Goal: Information Seeking & Learning: Compare options

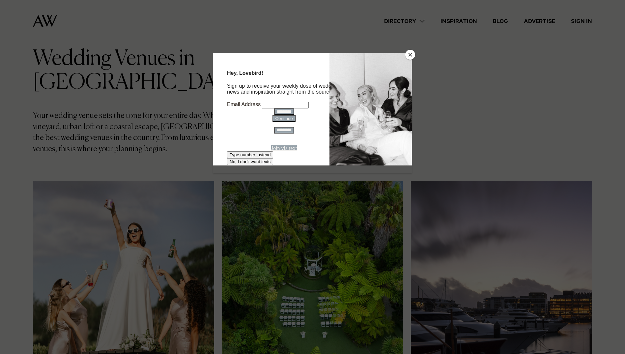
scroll to position [33, 0]
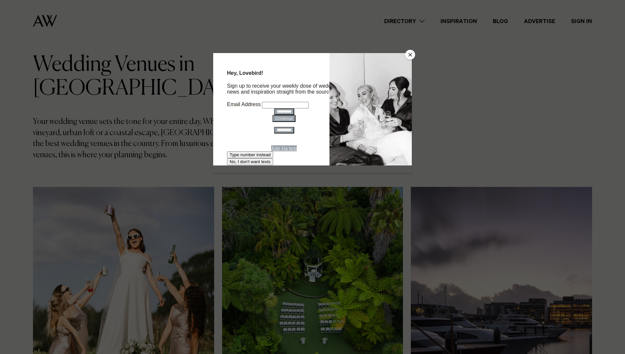
click at [412, 53] on button "Close" at bounding box center [410, 55] width 10 height 10
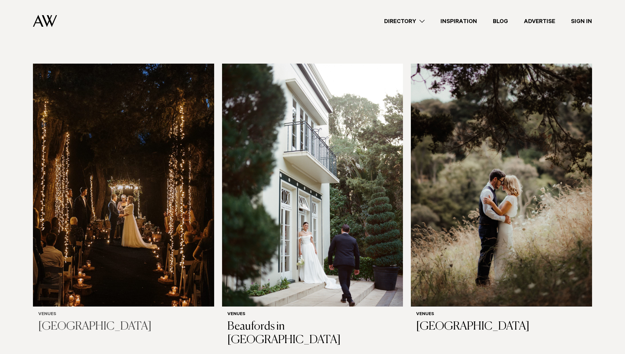
scroll to position [1943, 0]
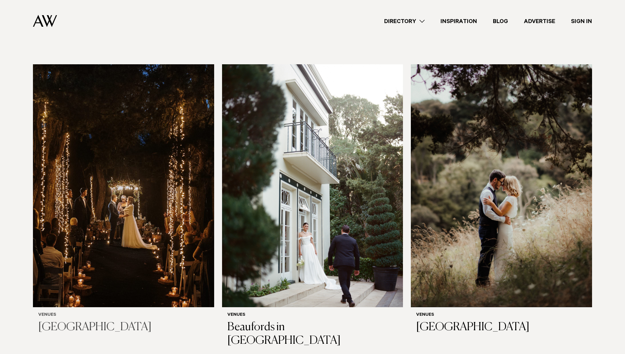
click at [155, 115] on img at bounding box center [123, 185] width 181 height 243
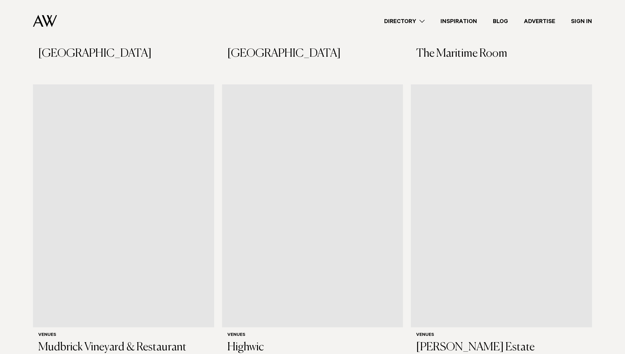
scroll to position [3393, 0]
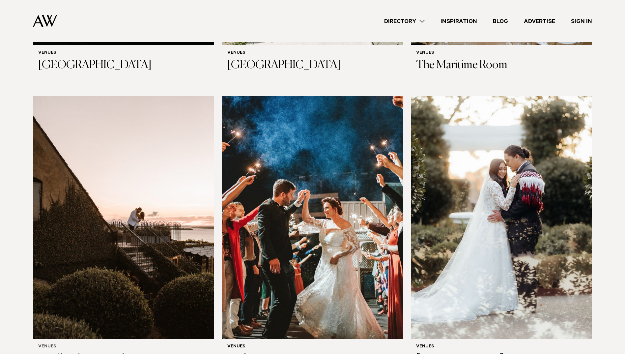
click at [126, 193] on img at bounding box center [123, 217] width 181 height 243
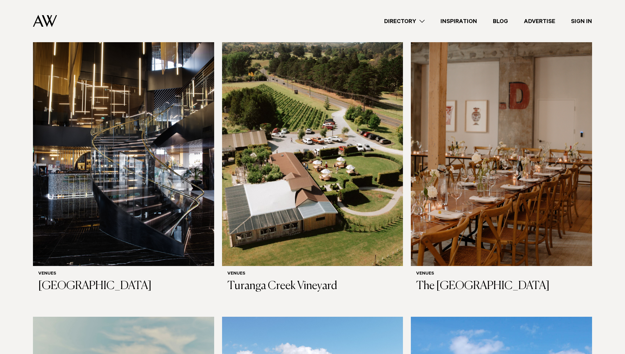
scroll to position [4051, 0]
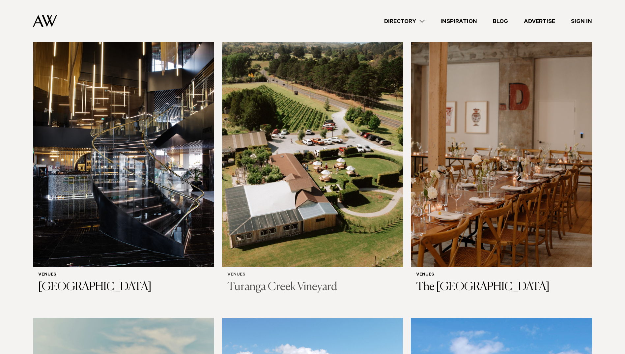
click at [305, 108] on img at bounding box center [312, 145] width 181 height 243
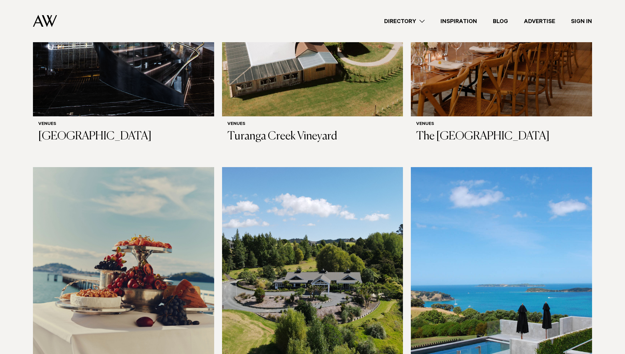
scroll to position [4249, 0]
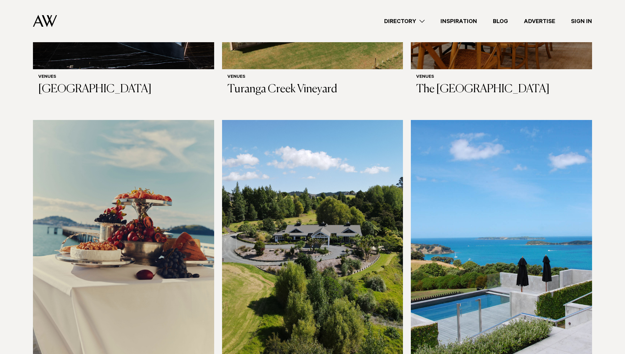
click at [319, 199] on img at bounding box center [312, 241] width 181 height 243
click at [502, 205] on img at bounding box center [501, 241] width 181 height 243
click at [148, 185] on img at bounding box center [123, 241] width 181 height 243
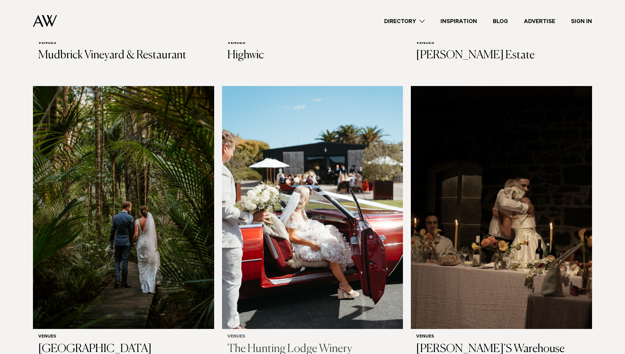
scroll to position [3689, 0]
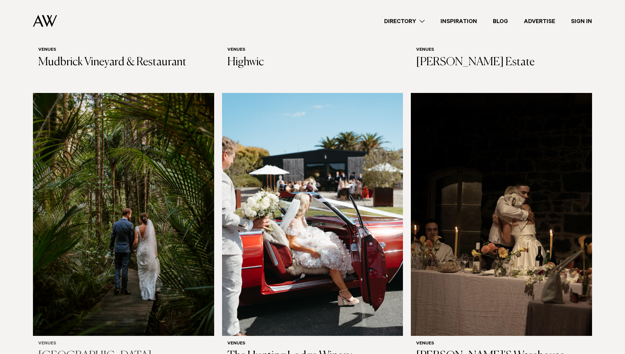
click at [182, 217] on img at bounding box center [123, 214] width 181 height 243
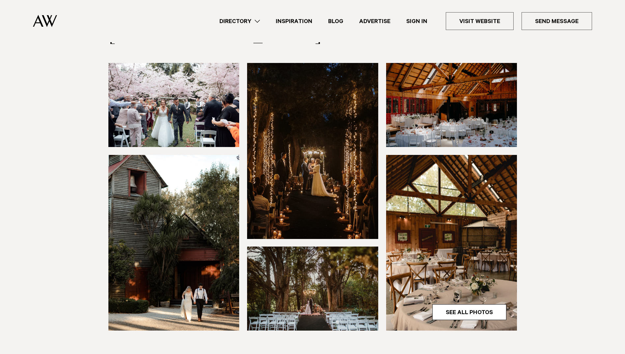
scroll to position [99, 0]
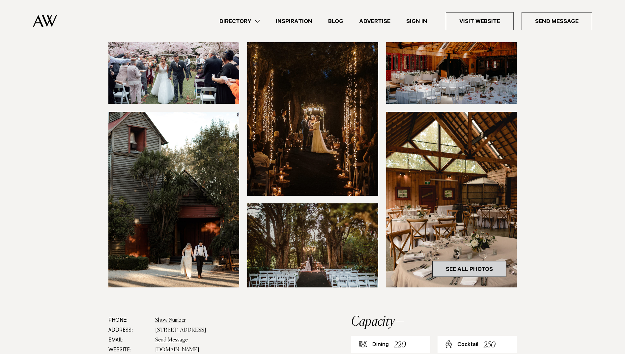
click at [489, 269] on link "See All Photos" at bounding box center [469, 269] width 74 height 16
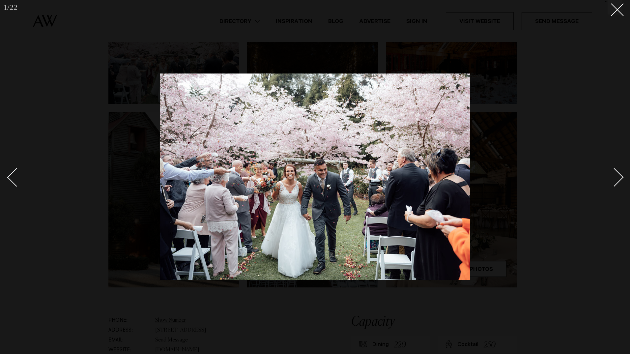
click at [623, 173] on div at bounding box center [315, 177] width 630 height 354
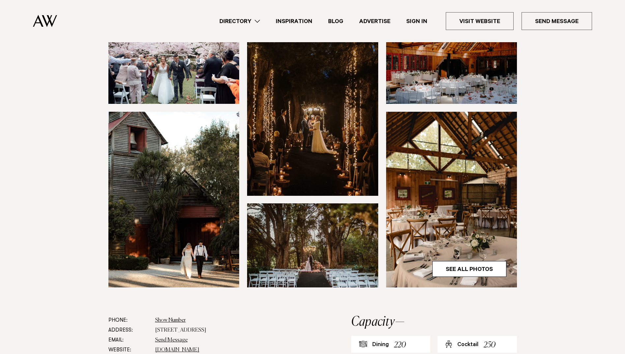
click at [622, 175] on section at bounding box center [312, 167] width 625 height 295
click at [492, 261] on link "See All Photos" at bounding box center [469, 269] width 74 height 16
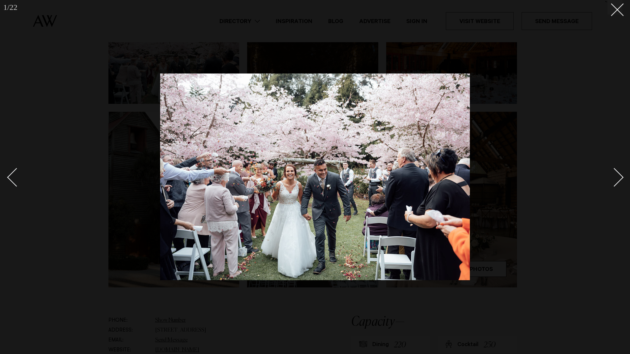
click at [615, 171] on div "Next slide" at bounding box center [614, 177] width 19 height 19
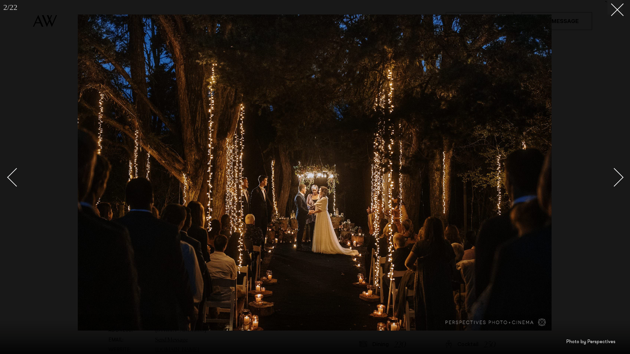
click at [615, 171] on div "Next slide" at bounding box center [614, 177] width 19 height 19
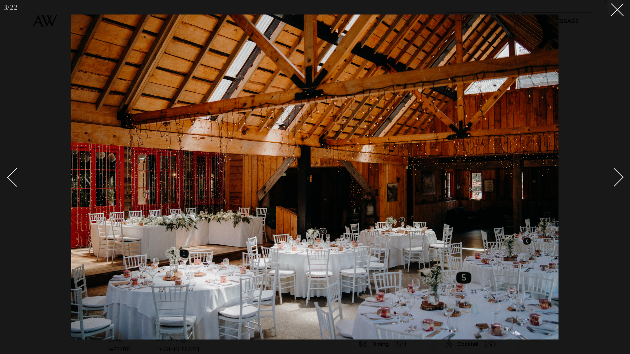
click at [6, 178] on div at bounding box center [315, 177] width 630 height 354
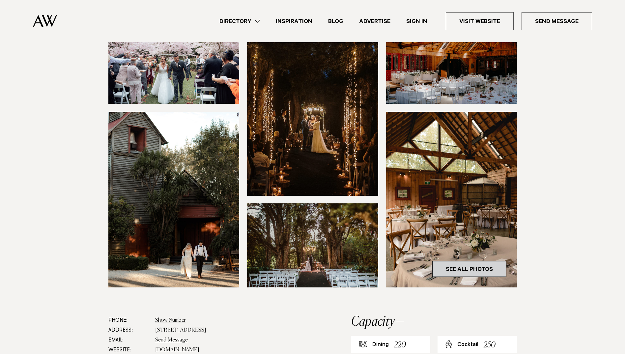
click at [467, 265] on link "See All Photos" at bounding box center [469, 269] width 74 height 16
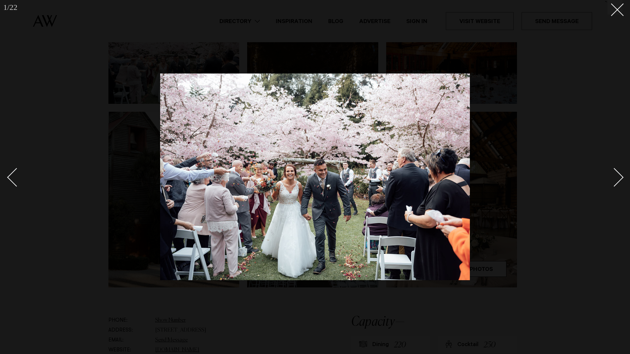
click at [619, 172] on link at bounding box center [610, 176] width 23 height 33
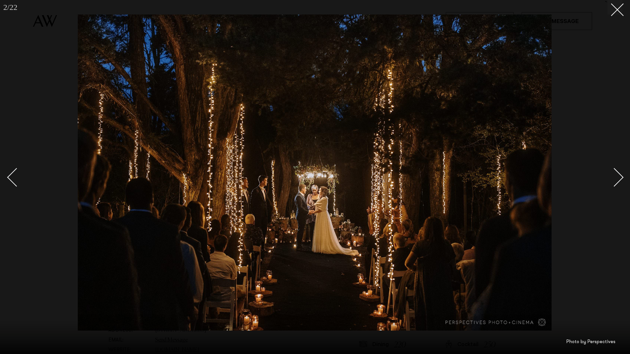
click at [620, 176] on div "Next slide" at bounding box center [614, 177] width 19 height 19
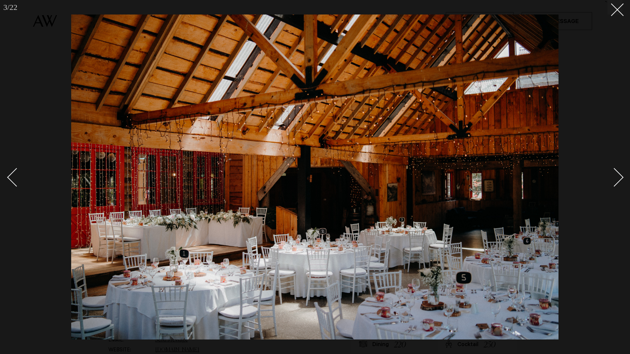
click at [620, 177] on div "Next slide" at bounding box center [614, 177] width 19 height 19
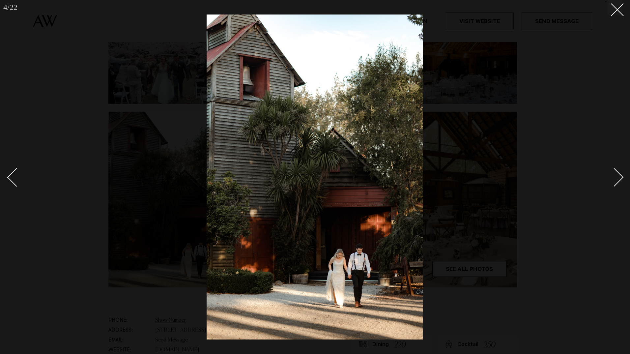
click at [620, 177] on div "Next slide" at bounding box center [614, 177] width 19 height 19
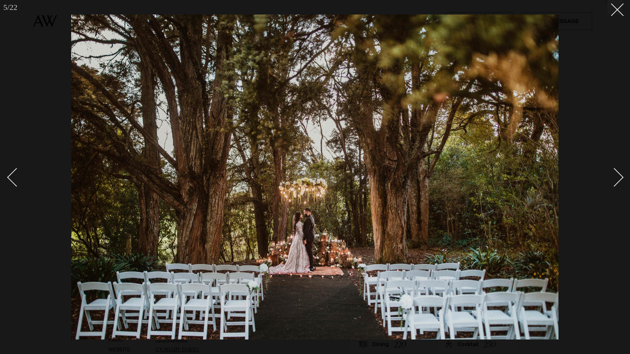
click at [620, 174] on div "Next slide" at bounding box center [614, 177] width 19 height 19
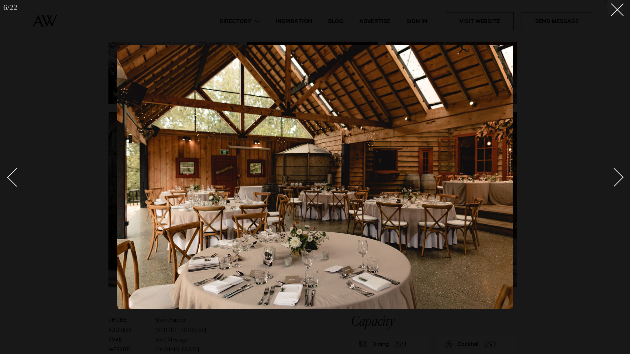
click at [620, 174] on div "Next slide" at bounding box center [614, 177] width 19 height 19
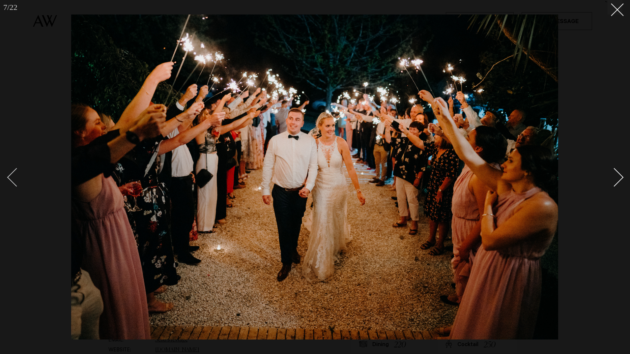
click at [10, 179] on div "Previous slide" at bounding box center [16, 177] width 19 height 19
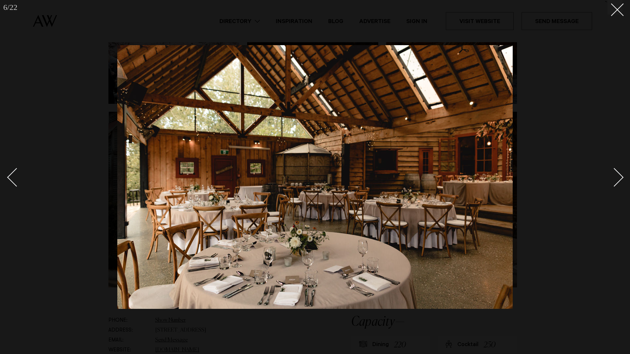
click at [622, 174] on link at bounding box center [610, 176] width 23 height 33
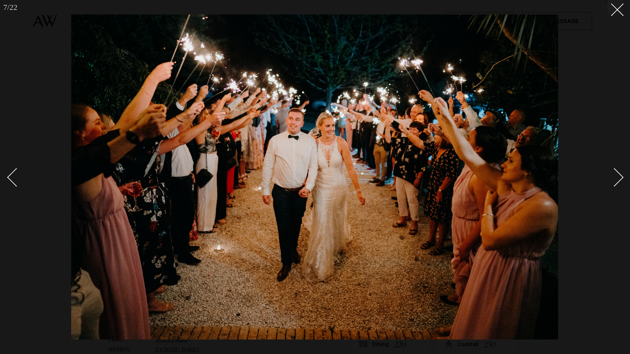
click at [622, 174] on div at bounding box center [315, 177] width 630 height 354
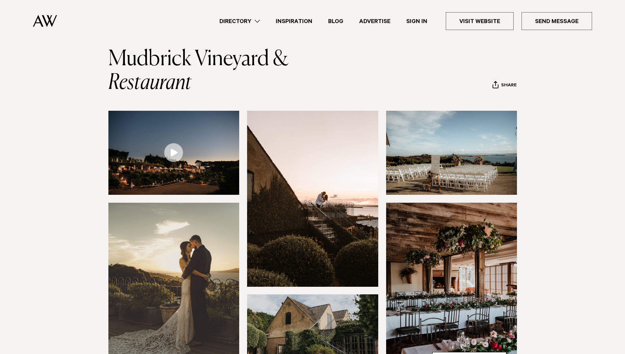
scroll to position [66, 0]
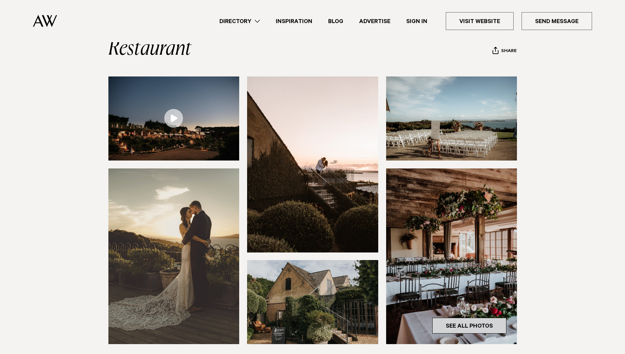
click at [474, 324] on link "See All Photos" at bounding box center [469, 326] width 74 height 16
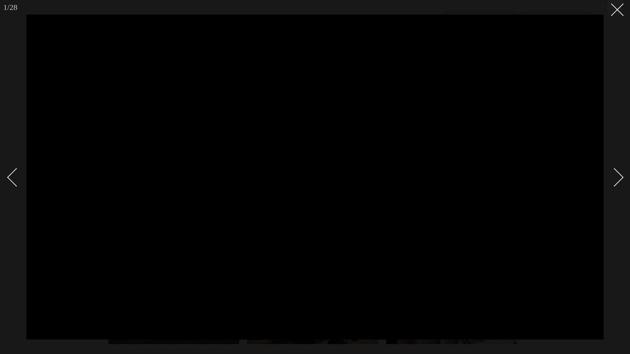
click at [621, 175] on div "Next slide" at bounding box center [614, 177] width 19 height 19
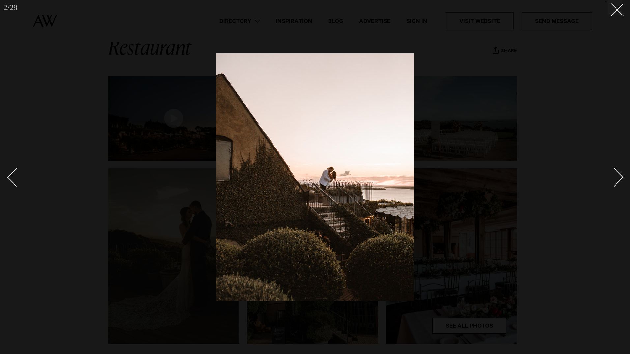
click at [621, 175] on div "Next slide" at bounding box center [614, 177] width 19 height 19
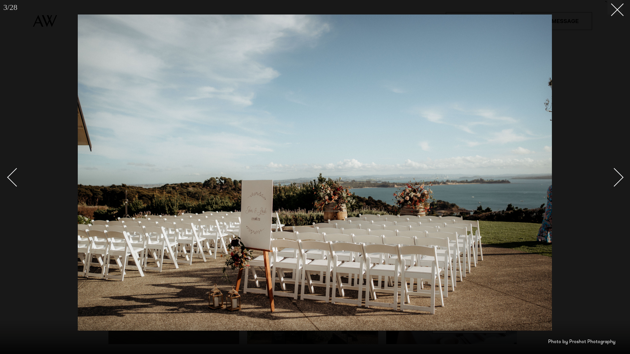
click at [621, 175] on div "Next slide" at bounding box center [614, 177] width 19 height 19
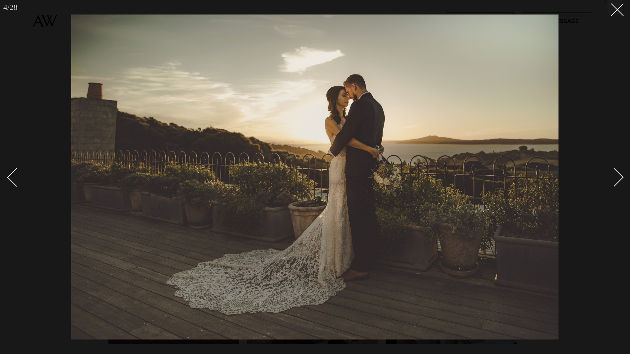
click at [621, 175] on div "Next slide" at bounding box center [614, 177] width 19 height 19
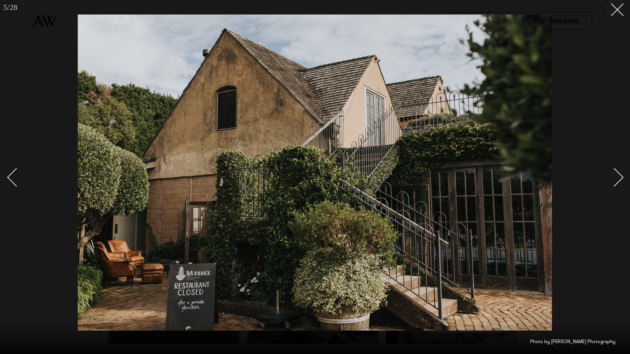
drag, startPoint x: 621, startPoint y: 175, endPoint x: 618, endPoint y: 133, distance: 41.6
click at [618, 133] on div at bounding box center [315, 177] width 630 height 354
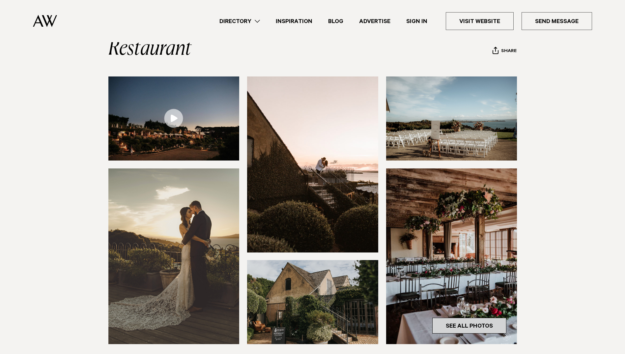
click at [493, 323] on link "See All Photos" at bounding box center [469, 326] width 74 height 16
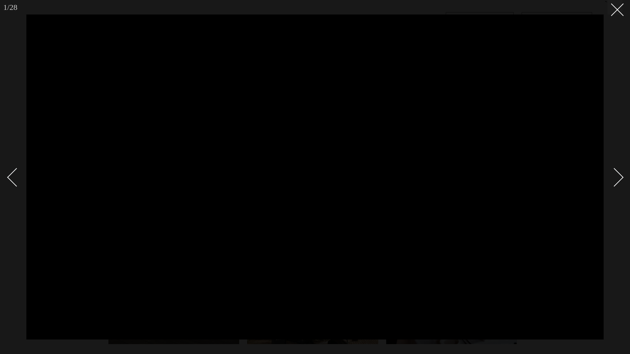
click at [620, 176] on div "Next slide" at bounding box center [614, 177] width 19 height 19
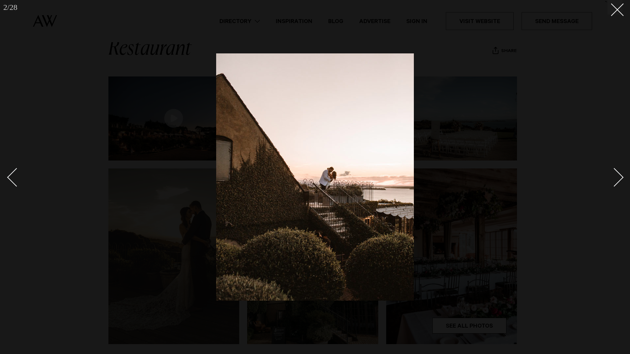
click at [620, 176] on div "Next slide" at bounding box center [614, 177] width 19 height 19
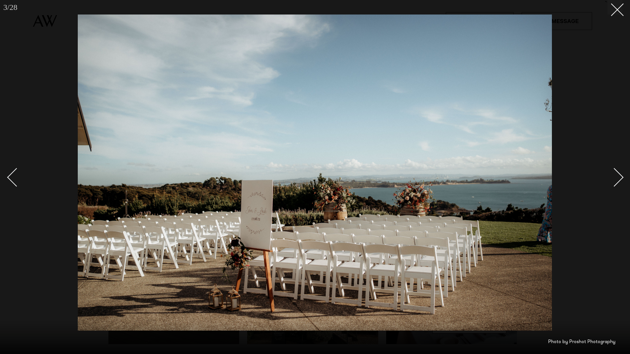
click at [620, 176] on div "Next slide" at bounding box center [614, 177] width 19 height 19
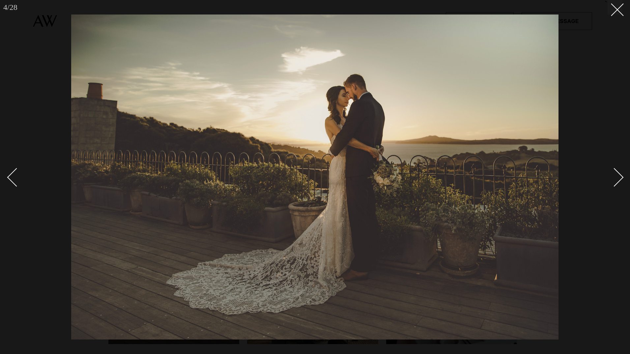
click at [620, 176] on div "Next slide" at bounding box center [614, 177] width 19 height 19
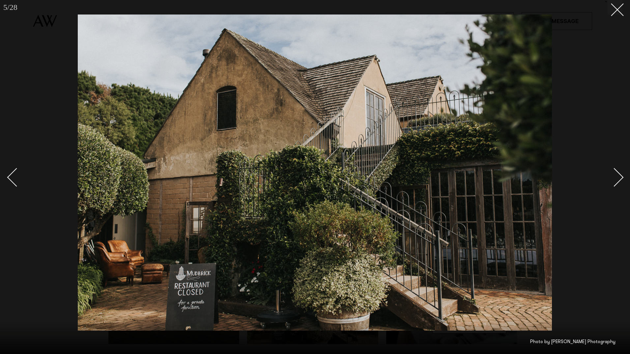
click at [620, 176] on div "Next slide" at bounding box center [614, 177] width 19 height 19
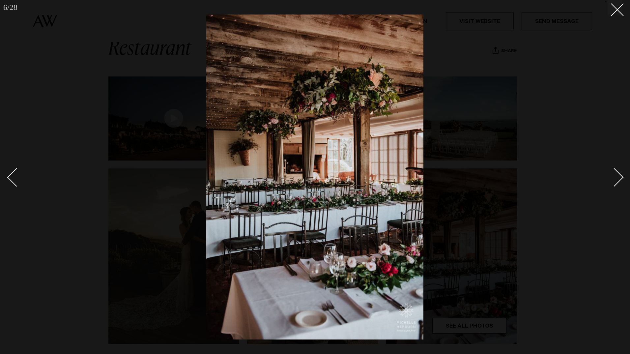
click at [620, 176] on div "Next slide" at bounding box center [614, 177] width 19 height 19
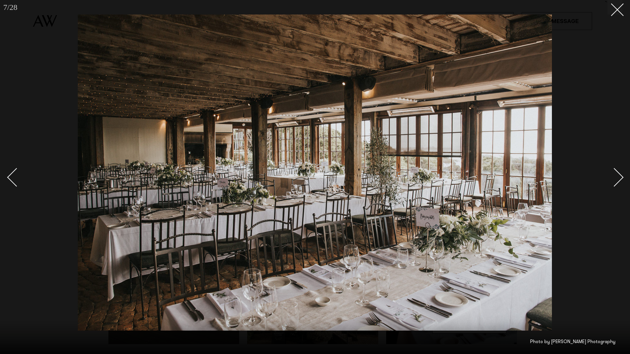
click at [620, 176] on div "Next slide" at bounding box center [614, 177] width 19 height 19
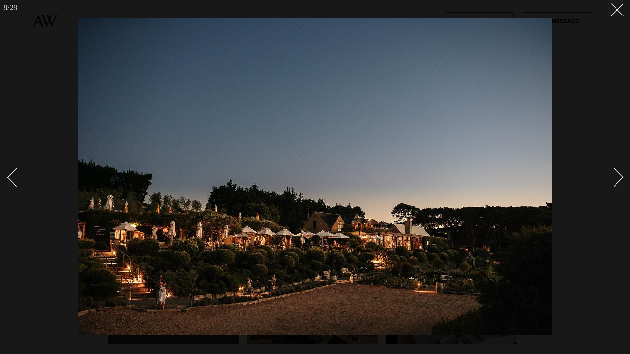
click at [620, 176] on div "Next slide" at bounding box center [614, 177] width 19 height 19
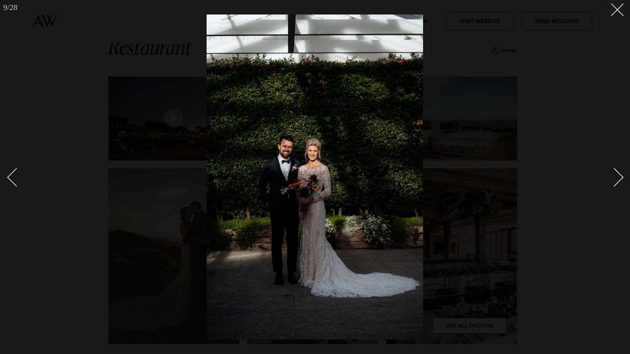
click at [620, 176] on div "Next slide" at bounding box center [614, 177] width 19 height 19
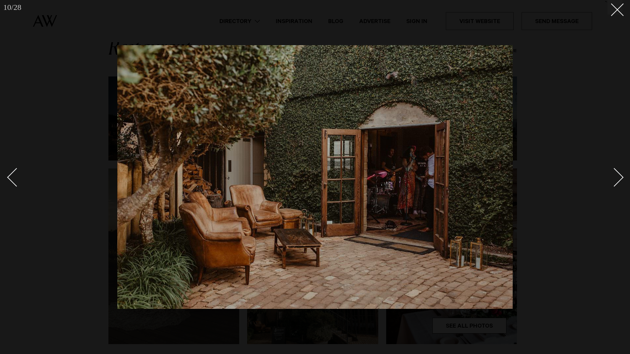
click at [620, 176] on div "Next slide" at bounding box center [614, 177] width 19 height 19
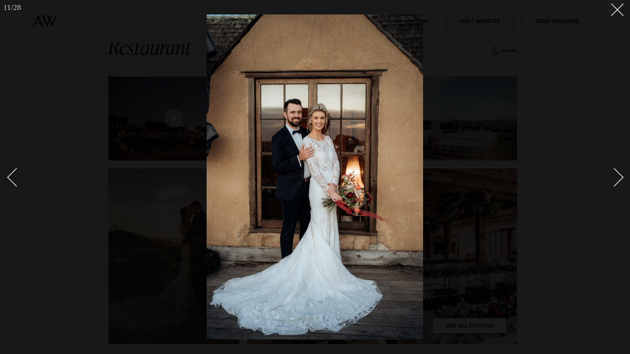
click at [620, 176] on div "Next slide" at bounding box center [614, 177] width 19 height 19
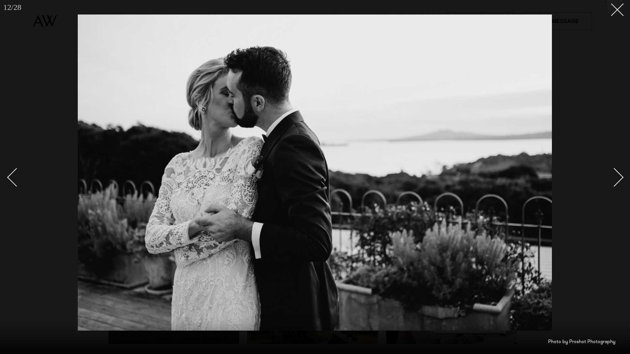
click at [620, 176] on div "Next slide" at bounding box center [614, 177] width 19 height 19
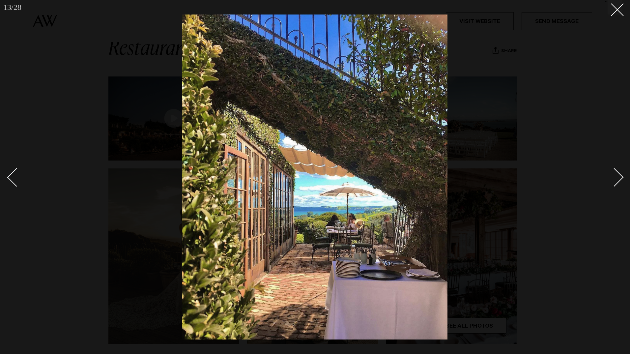
click at [620, 176] on div "Next slide" at bounding box center [614, 177] width 19 height 19
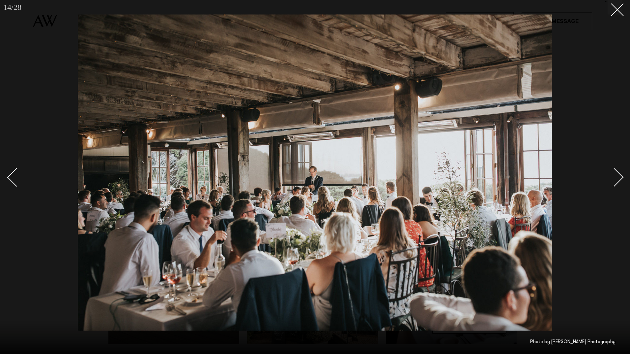
click at [620, 176] on div "Next slide" at bounding box center [614, 177] width 19 height 19
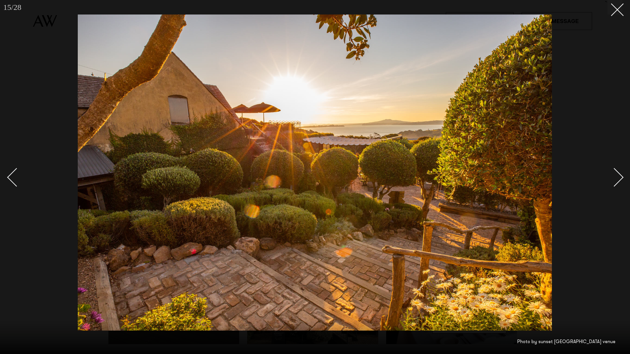
click at [620, 176] on div "Next slide" at bounding box center [614, 177] width 19 height 19
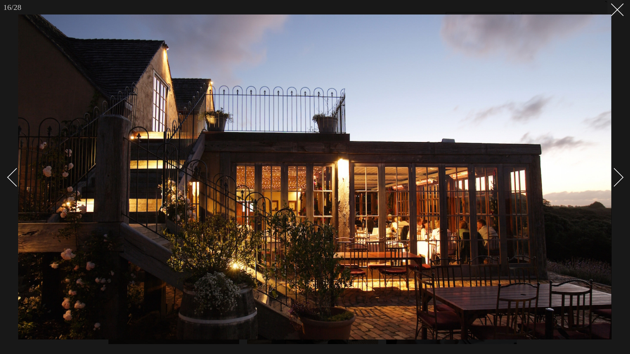
click at [620, 176] on div "Next slide" at bounding box center [614, 177] width 19 height 19
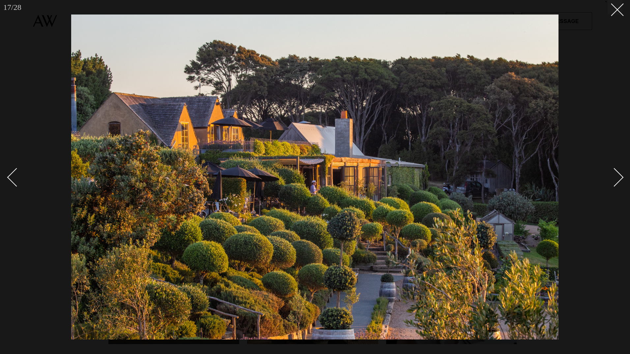
click at [620, 176] on div "Next slide" at bounding box center [614, 177] width 19 height 19
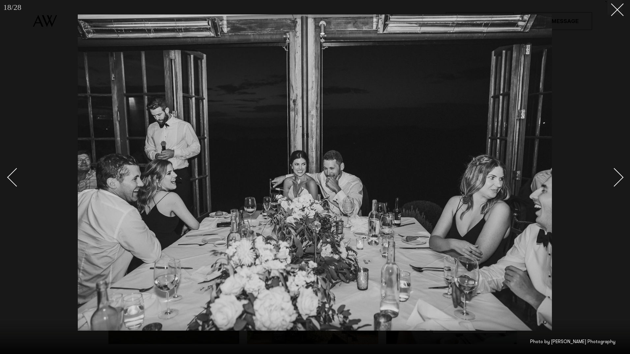
click at [620, 176] on div "Next slide" at bounding box center [614, 177] width 19 height 19
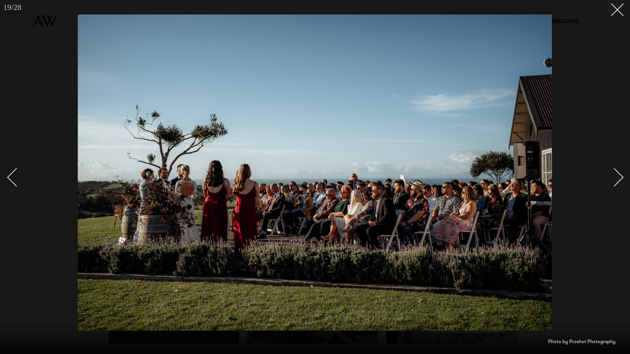
click at [620, 176] on div "Next slide" at bounding box center [614, 177] width 19 height 19
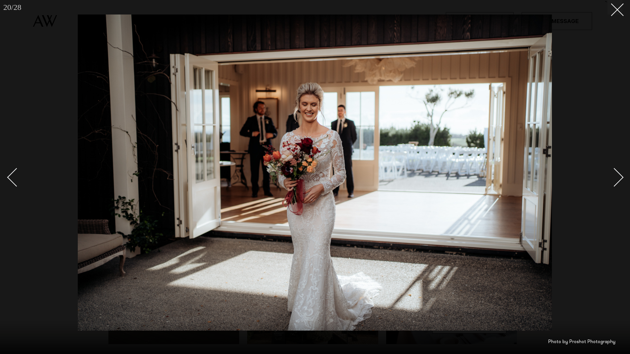
click at [620, 176] on div "Next slide" at bounding box center [614, 177] width 19 height 19
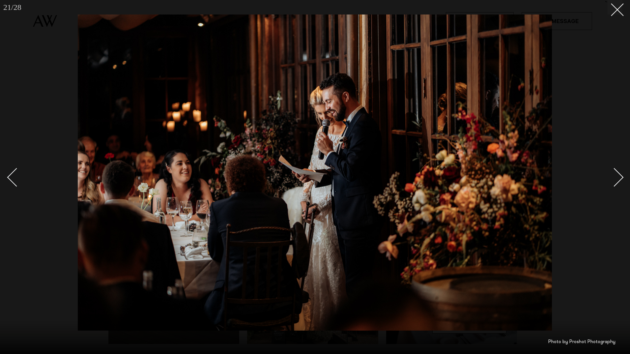
click at [620, 176] on div "Next slide" at bounding box center [614, 177] width 19 height 19
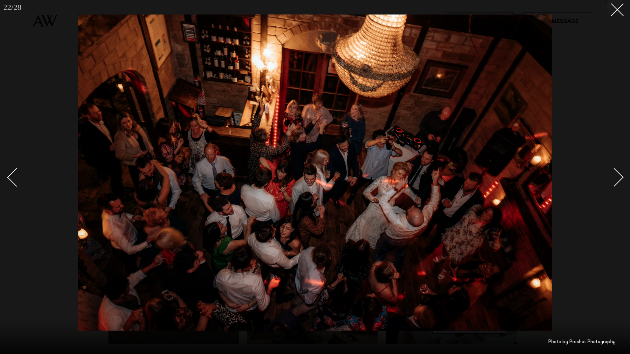
click at [620, 176] on div "Next slide" at bounding box center [614, 177] width 19 height 19
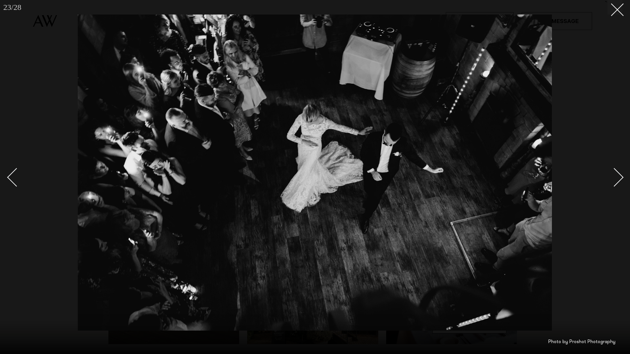
click at [620, 176] on div "Next slide" at bounding box center [614, 177] width 19 height 19
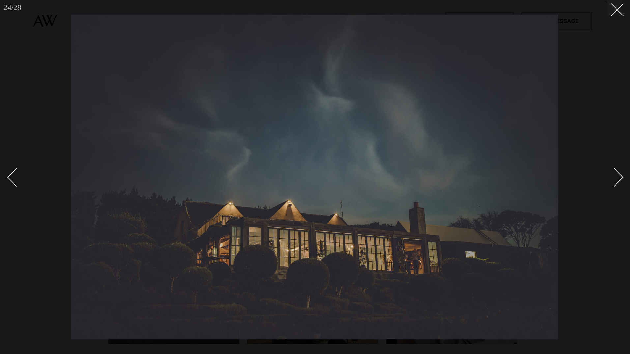
click at [620, 176] on div "Next slide" at bounding box center [614, 177] width 19 height 19
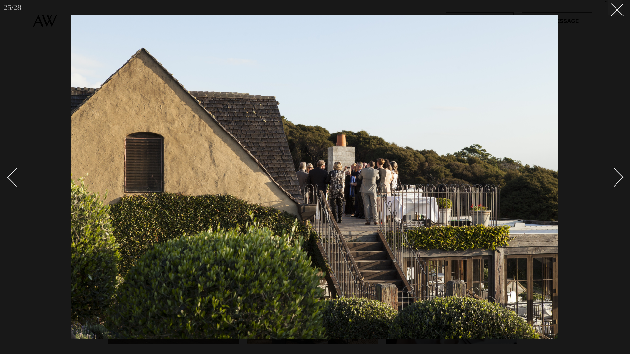
click at [620, 176] on div "Next slide" at bounding box center [614, 177] width 19 height 19
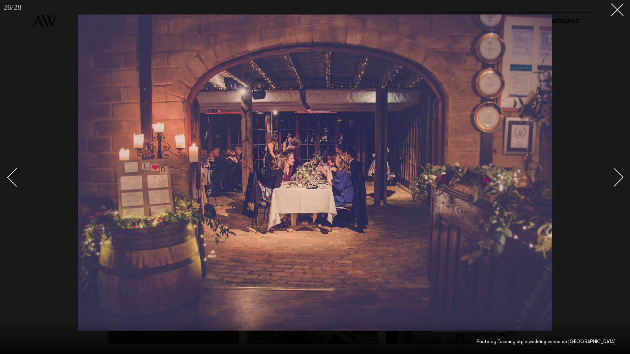
click at [620, 176] on div "Next slide" at bounding box center [614, 177] width 19 height 19
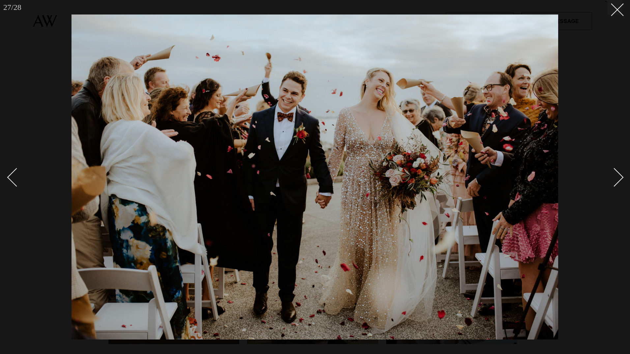
click at [620, 176] on div "Next slide" at bounding box center [614, 177] width 19 height 19
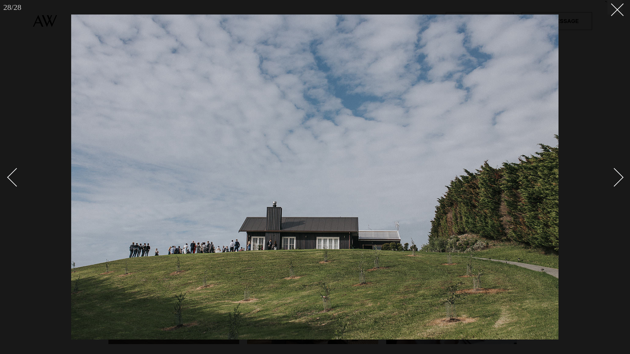
click at [620, 176] on div "Next slide" at bounding box center [614, 177] width 19 height 19
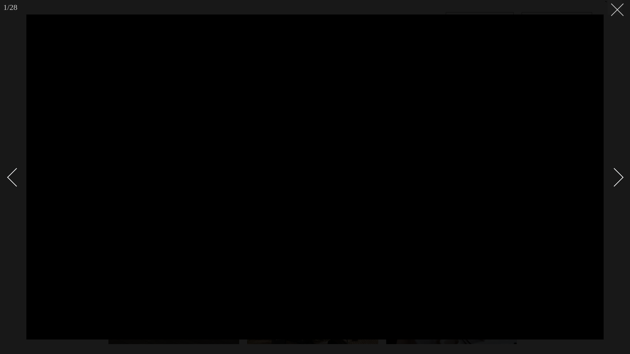
click at [619, 9] on button at bounding box center [614, 7] width 14 height 14
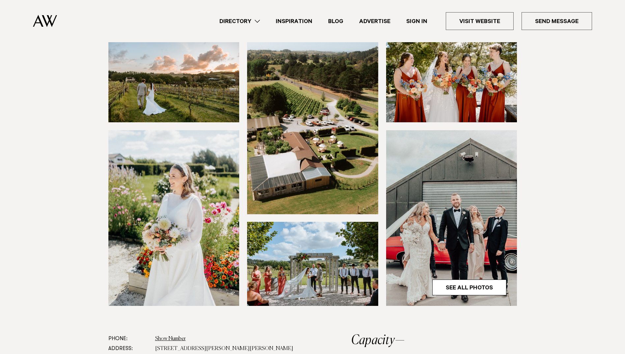
scroll to position [99, 0]
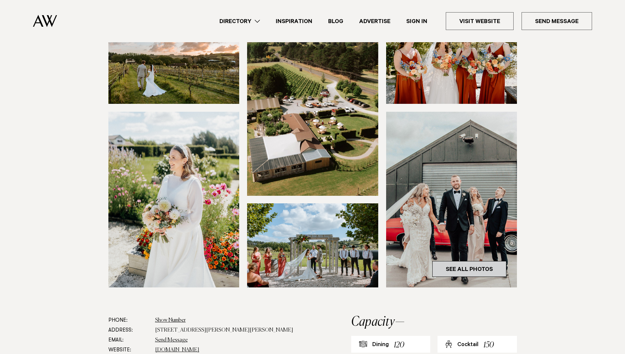
click at [487, 266] on link "See All Photos" at bounding box center [469, 269] width 74 height 16
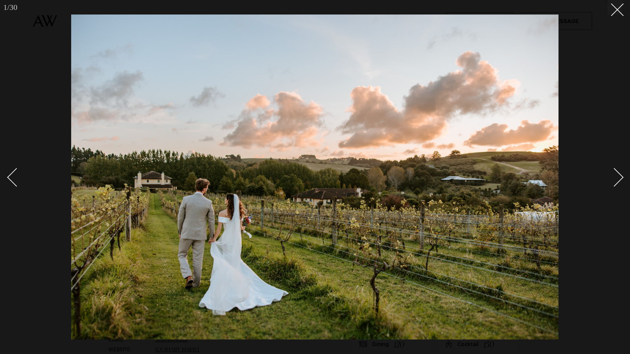
click at [618, 173] on div "Next slide" at bounding box center [614, 177] width 19 height 19
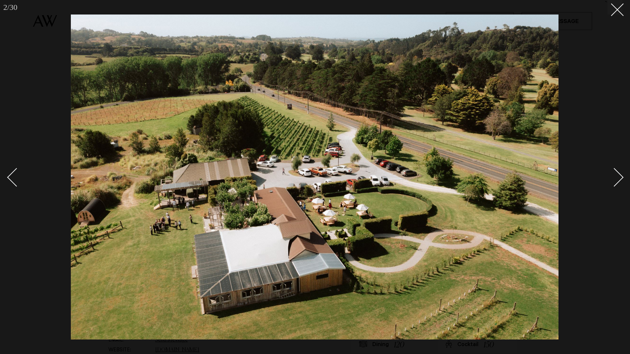
click at [618, 173] on div "Next slide" at bounding box center [614, 177] width 19 height 19
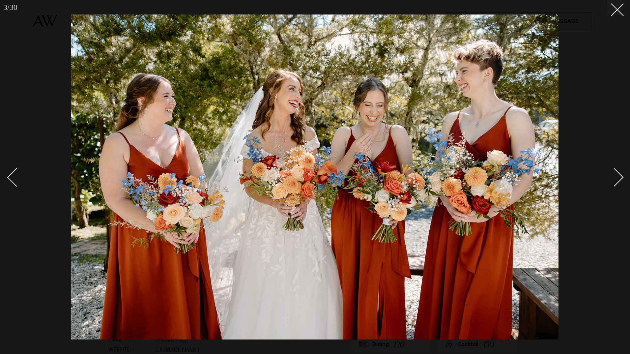
click at [618, 173] on div "Next slide" at bounding box center [614, 177] width 19 height 19
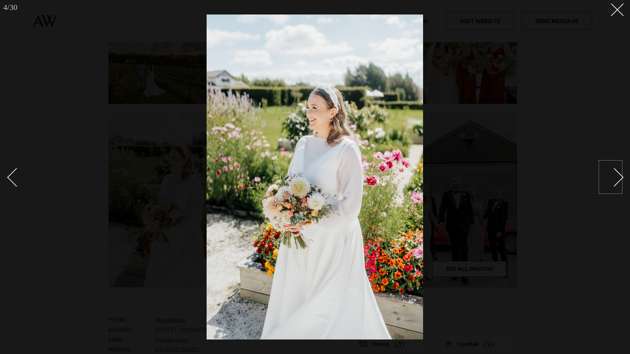
click at [621, 175] on div "Next slide" at bounding box center [614, 177] width 19 height 19
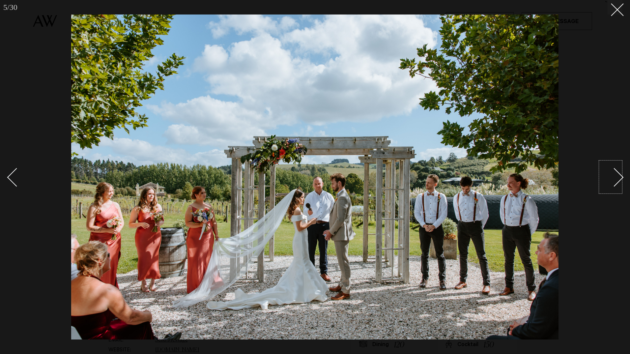
click at [621, 175] on div "Next slide" at bounding box center [614, 177] width 19 height 19
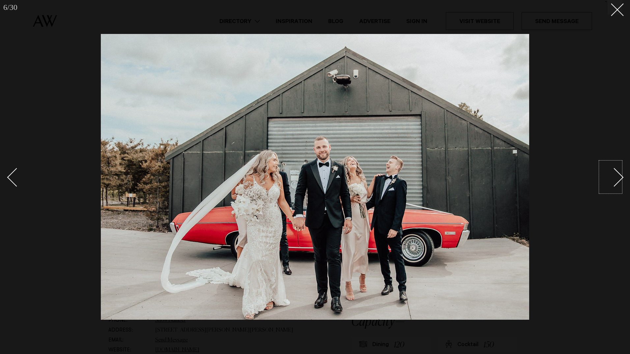
click at [621, 175] on div "Next slide" at bounding box center [614, 177] width 19 height 19
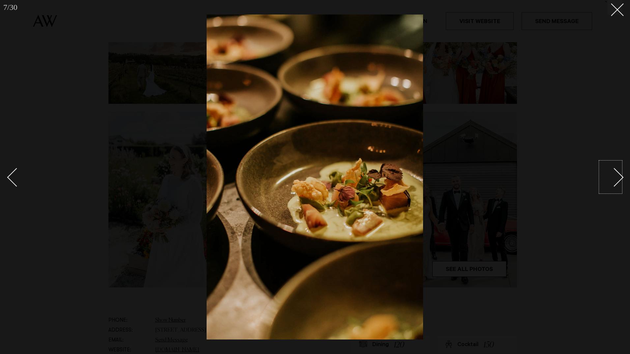
click at [621, 175] on div "Next slide" at bounding box center [614, 177] width 19 height 19
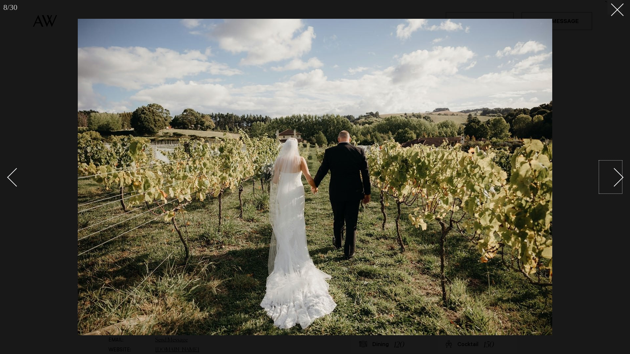
click at [621, 175] on div "Next slide" at bounding box center [614, 177] width 19 height 19
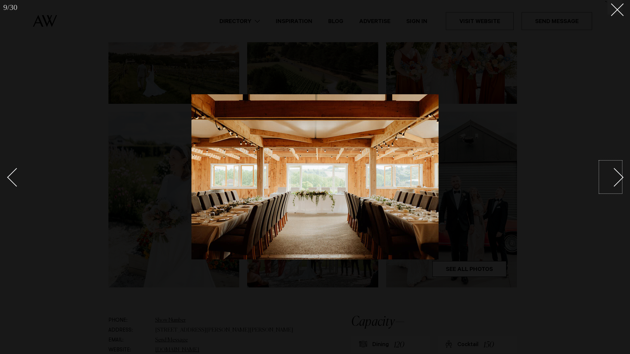
click at [621, 175] on div "Next slide" at bounding box center [614, 177] width 19 height 19
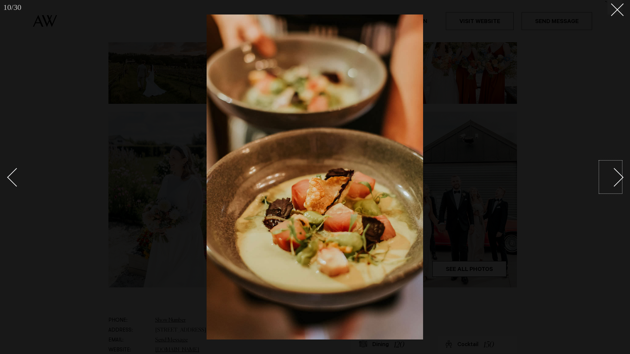
click at [623, 3] on div at bounding box center [315, 177] width 630 height 354
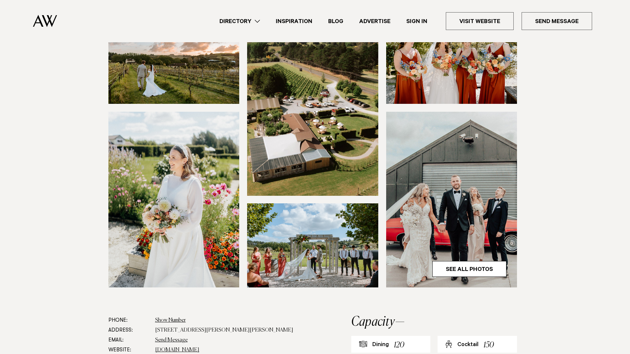
click at [619, 7] on div "10 / 30 `" at bounding box center [315, 177] width 630 height 354
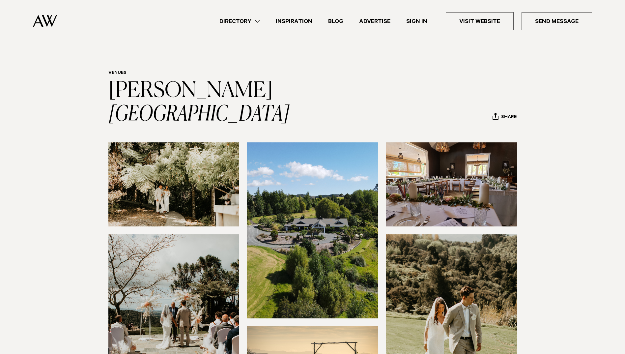
drag, startPoint x: 0, startPoint y: 0, endPoint x: 551, endPoint y: 159, distance: 573.8
click at [551, 159] on section at bounding box center [312, 289] width 625 height 295
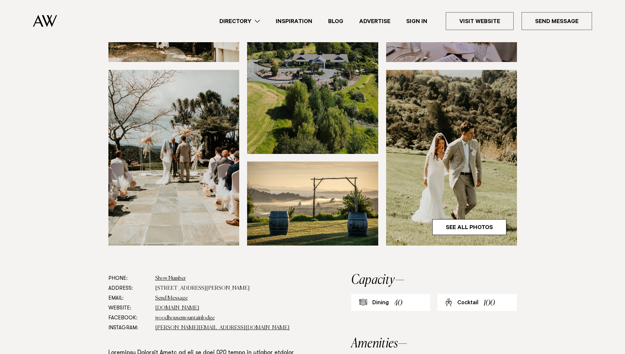
scroll to position [198, 0]
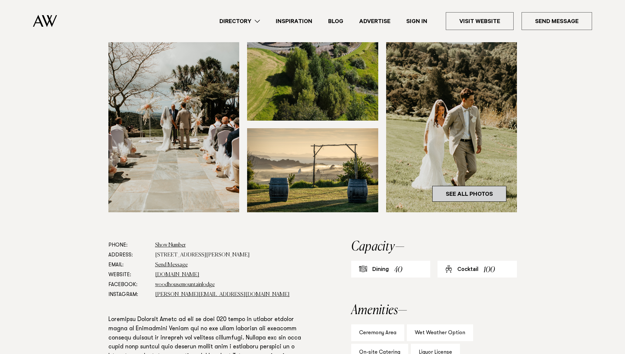
click at [465, 195] on link "See All Photos" at bounding box center [469, 194] width 74 height 16
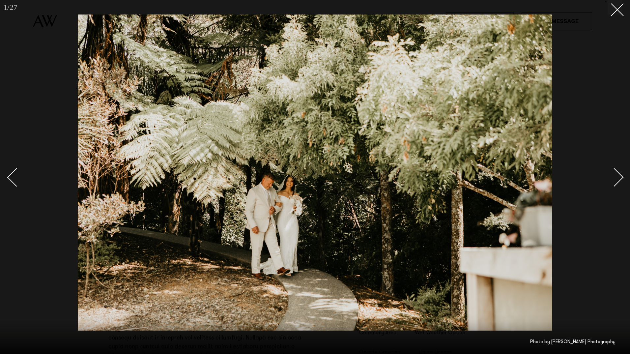
click at [621, 177] on div "Next slide" at bounding box center [614, 177] width 19 height 19
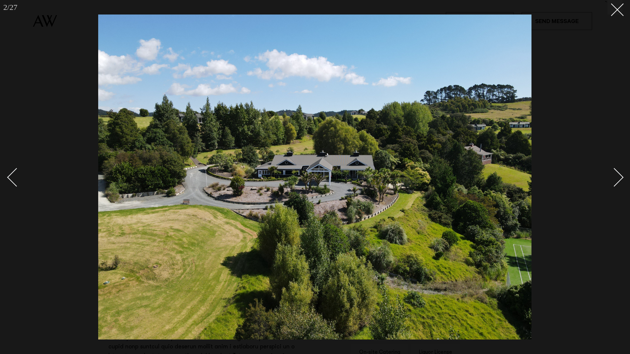
click at [621, 177] on div "Next slide" at bounding box center [614, 177] width 19 height 19
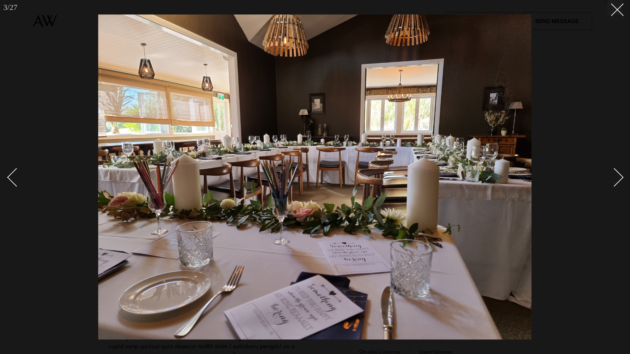
click at [621, 177] on div "Next slide" at bounding box center [614, 177] width 19 height 19
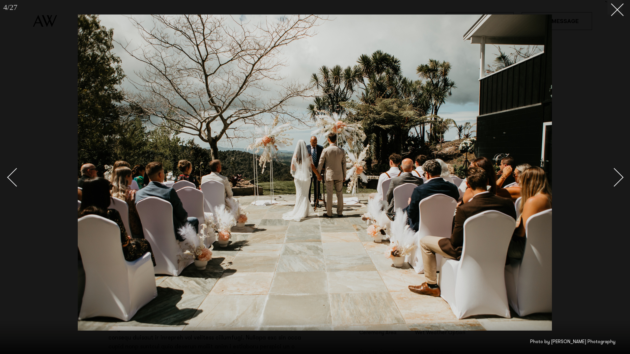
click at [621, 177] on div "Next slide" at bounding box center [614, 177] width 19 height 19
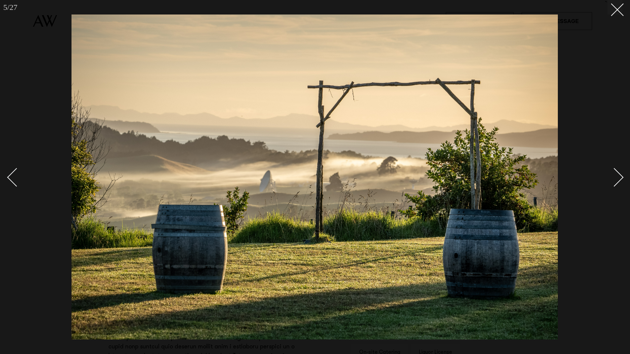
click at [621, 177] on div "Next slide" at bounding box center [614, 177] width 19 height 19
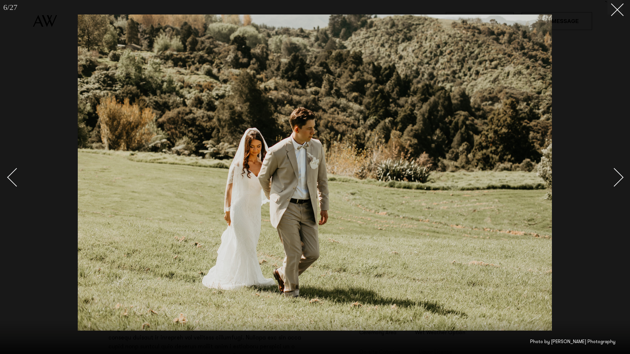
click at [621, 177] on div "Next slide" at bounding box center [614, 177] width 19 height 19
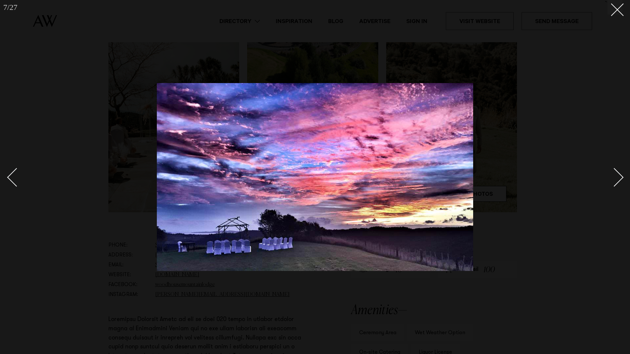
click at [621, 177] on div "Next slide" at bounding box center [614, 177] width 19 height 19
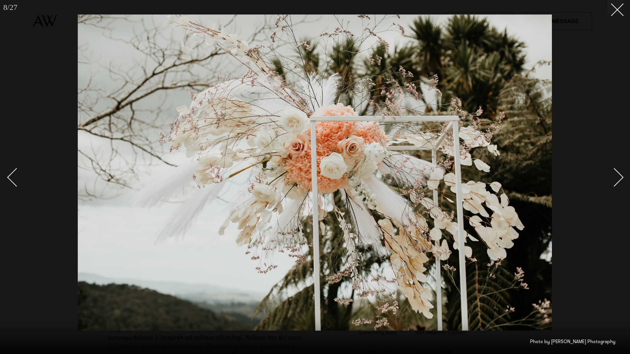
click at [621, 177] on div "Next slide" at bounding box center [614, 177] width 19 height 19
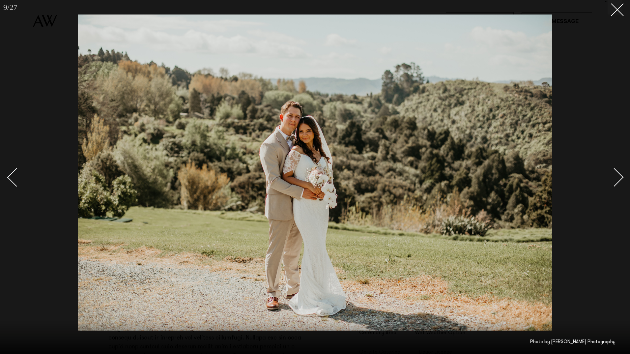
click at [621, 177] on div "Next slide" at bounding box center [614, 177] width 19 height 19
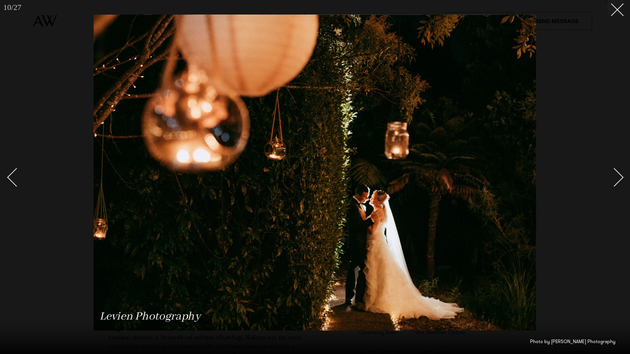
click at [621, 177] on div "Next slide" at bounding box center [614, 177] width 19 height 19
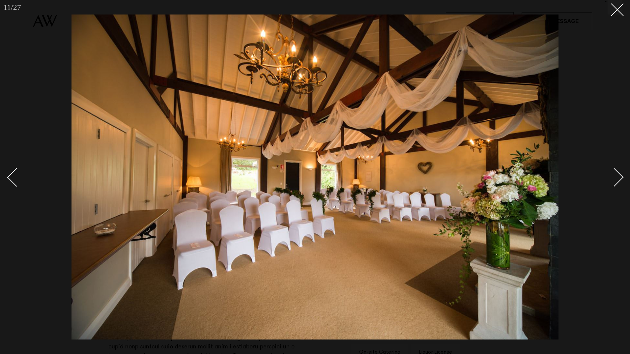
click at [621, 177] on div "Next slide" at bounding box center [614, 177] width 19 height 19
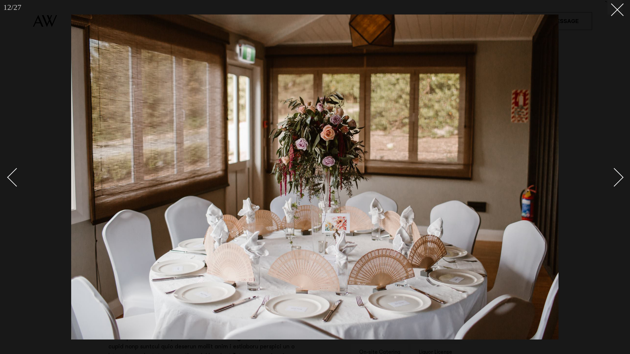
click at [621, 177] on div "Next slide" at bounding box center [614, 177] width 19 height 19
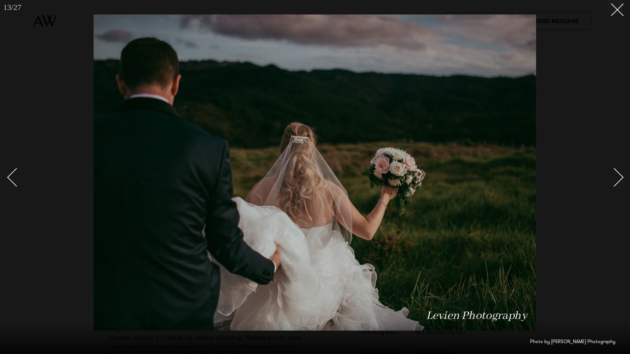
click at [621, 177] on div "Next slide" at bounding box center [614, 177] width 19 height 19
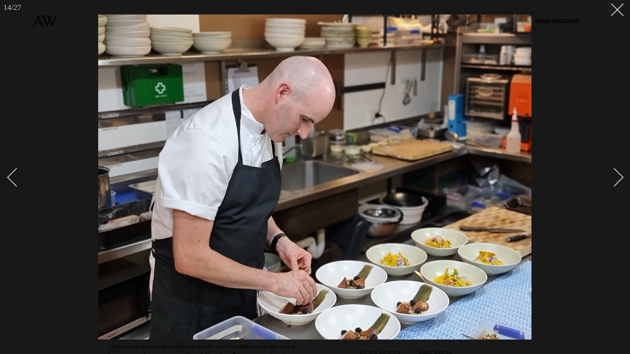
click at [621, 177] on div "Next slide" at bounding box center [614, 177] width 19 height 19
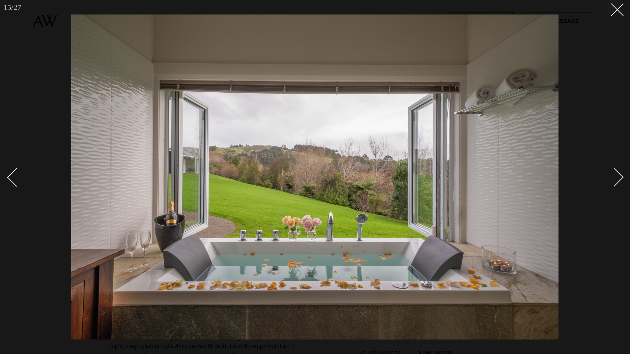
click at [621, 177] on div "Next slide" at bounding box center [614, 177] width 19 height 19
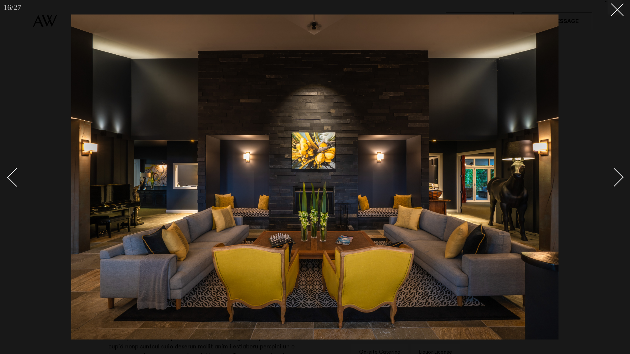
click at [621, 177] on div "Next slide" at bounding box center [614, 177] width 19 height 19
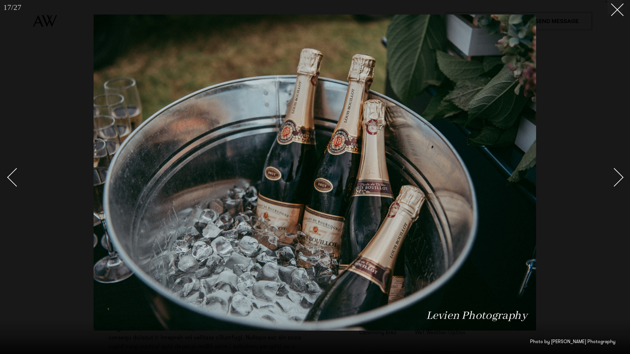
click at [621, 177] on div "Next slide" at bounding box center [614, 177] width 19 height 19
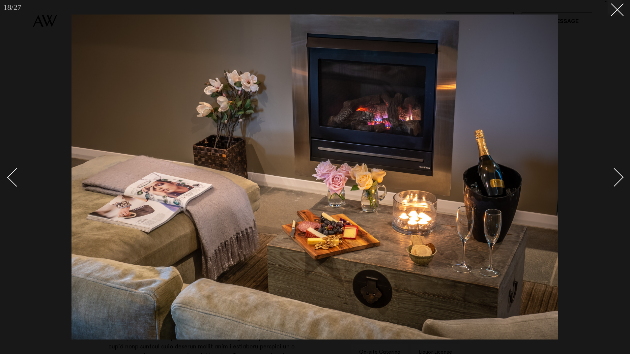
click at [621, 177] on div "Next slide" at bounding box center [614, 177] width 19 height 19
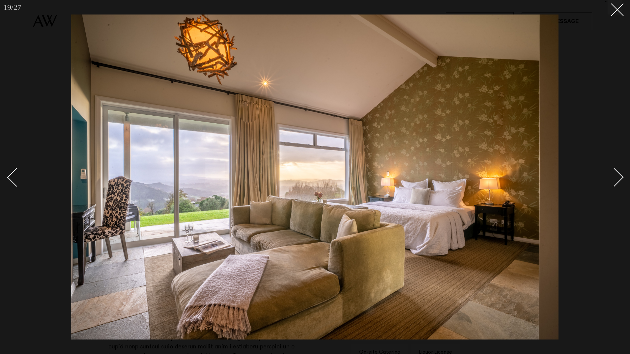
click at [621, 177] on div "Next slide" at bounding box center [614, 177] width 19 height 19
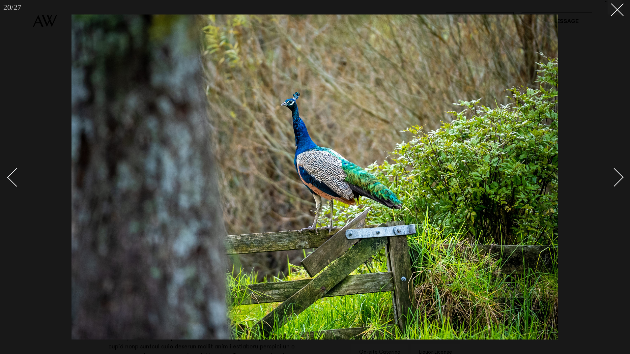
click at [621, 177] on div "Next slide" at bounding box center [614, 177] width 19 height 19
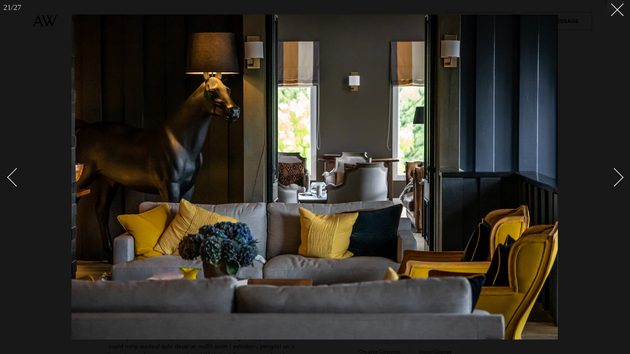
click at [621, 177] on div "Next slide" at bounding box center [614, 177] width 19 height 19
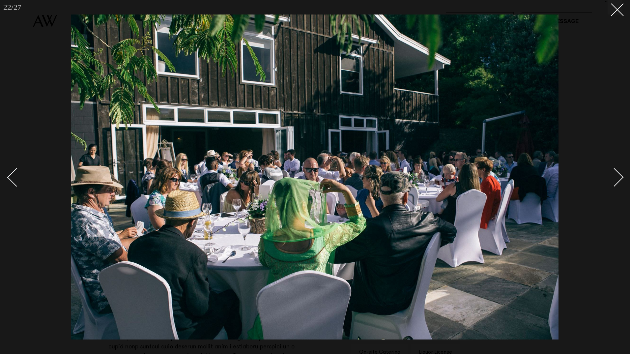
click at [620, 177] on div "Next slide" at bounding box center [614, 177] width 19 height 19
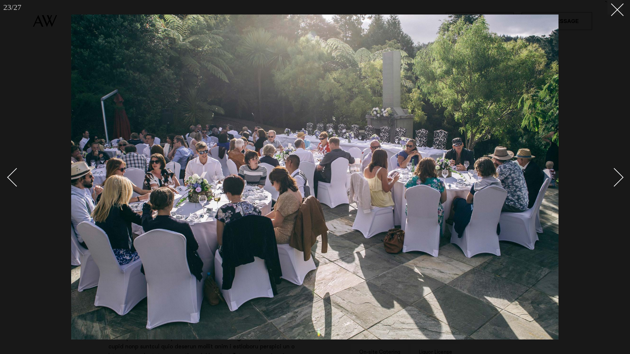
click at [620, 177] on div "Next slide" at bounding box center [614, 177] width 19 height 19
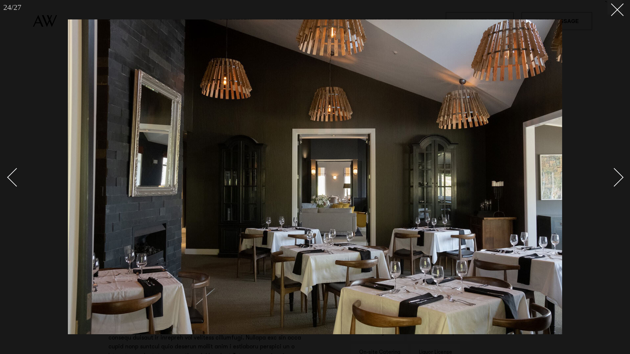
click at [620, 177] on div "Next slide" at bounding box center [614, 177] width 19 height 19
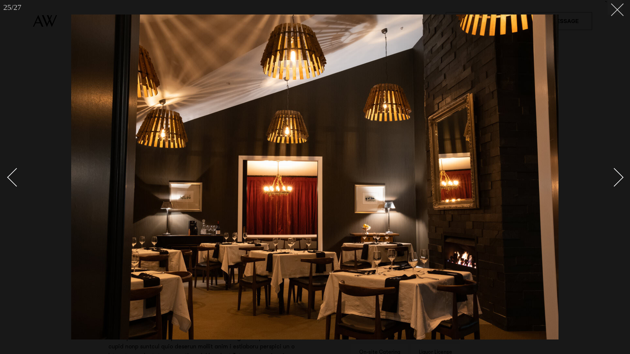
click at [614, 10] on icon at bounding box center [615, 7] width 8 height 8
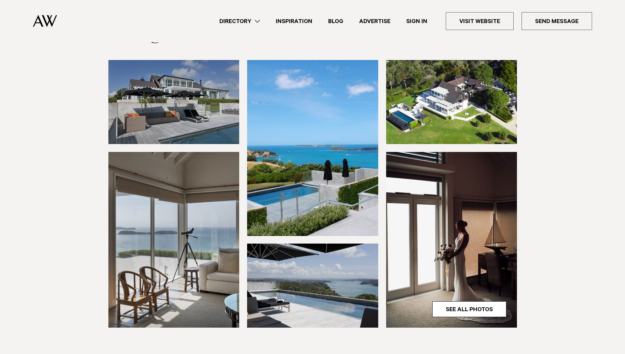
scroll to position [165, 0]
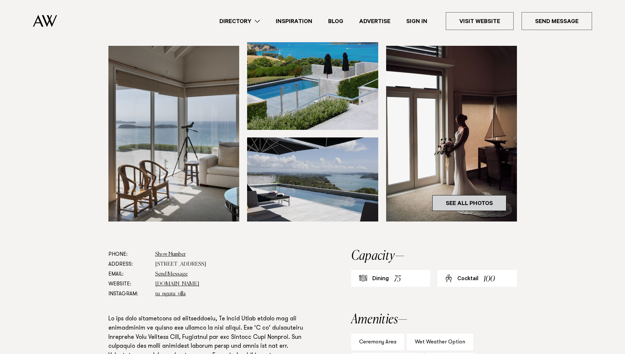
click at [473, 206] on link "See All Photos" at bounding box center [469, 203] width 74 height 16
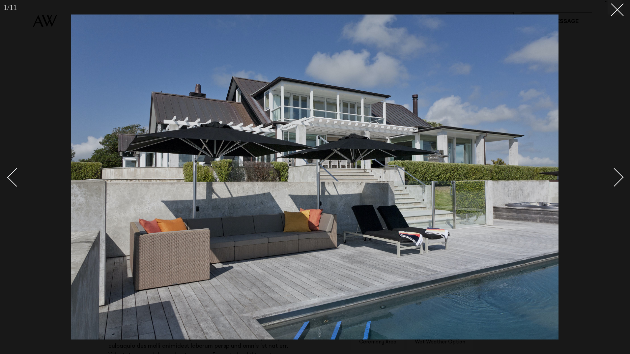
click at [623, 176] on div at bounding box center [315, 177] width 630 height 354
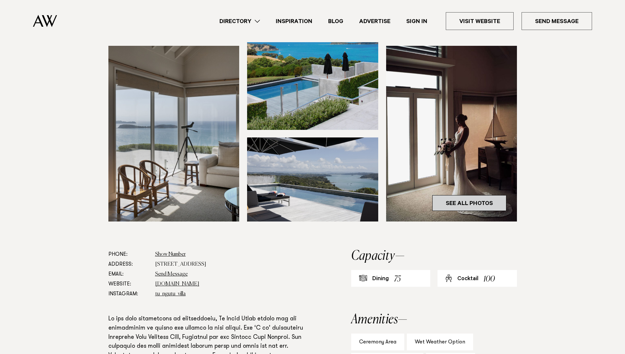
click at [471, 205] on link "See All Photos" at bounding box center [469, 203] width 74 height 16
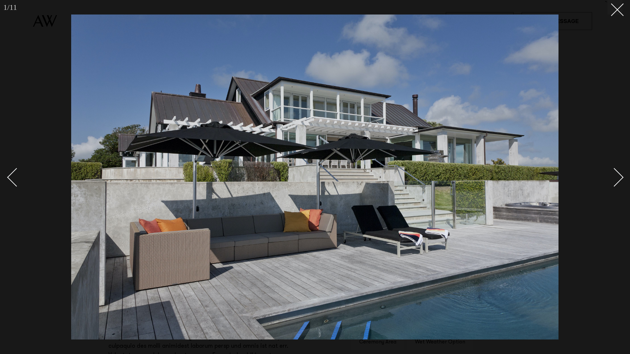
click at [622, 176] on div "Next slide" at bounding box center [614, 177] width 19 height 19
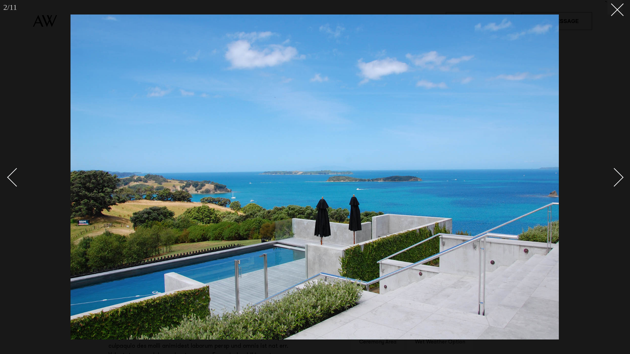
click at [622, 176] on div "Next slide" at bounding box center [614, 177] width 19 height 19
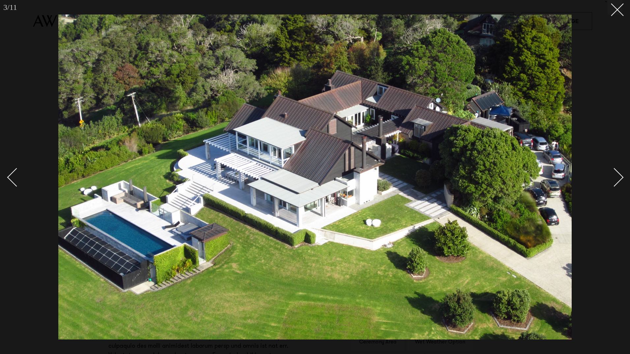
click at [622, 176] on div "Next slide" at bounding box center [614, 177] width 19 height 19
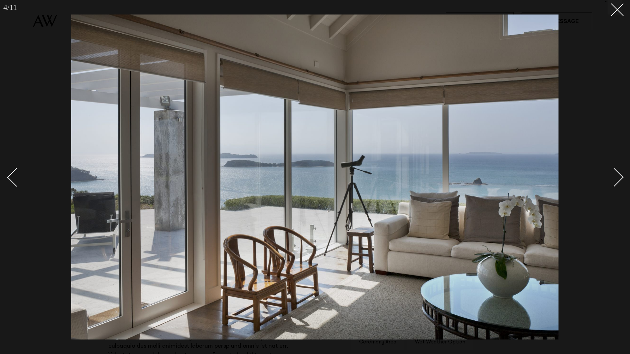
click at [622, 176] on div "Next slide" at bounding box center [614, 177] width 19 height 19
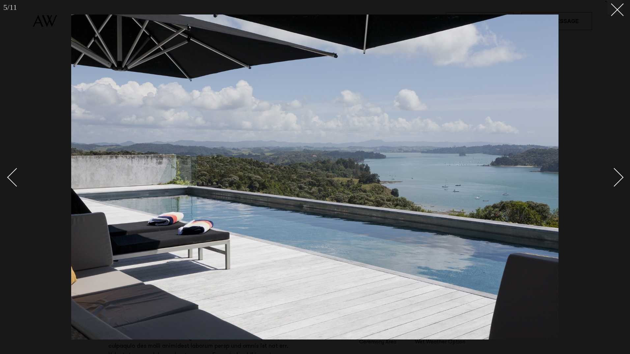
click at [622, 176] on div "Next slide" at bounding box center [614, 177] width 19 height 19
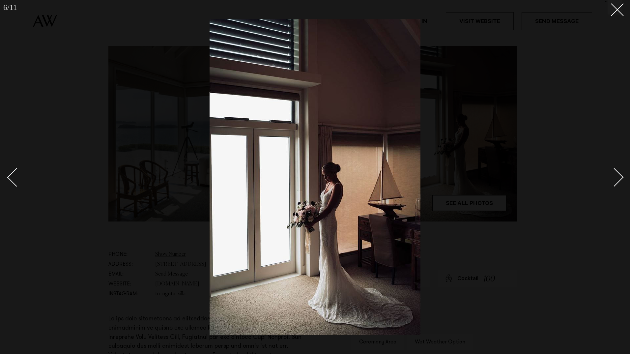
click at [622, 176] on div "Next slide" at bounding box center [614, 177] width 19 height 19
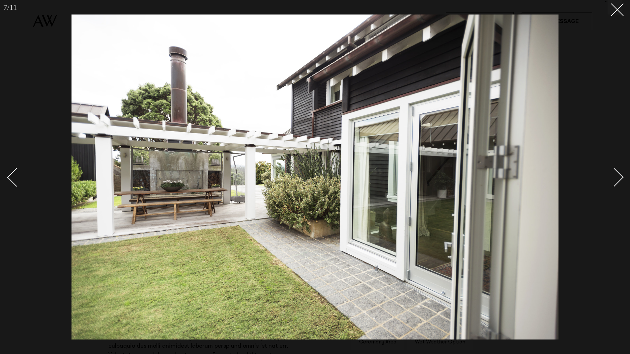
click at [622, 176] on div "Next slide" at bounding box center [614, 177] width 19 height 19
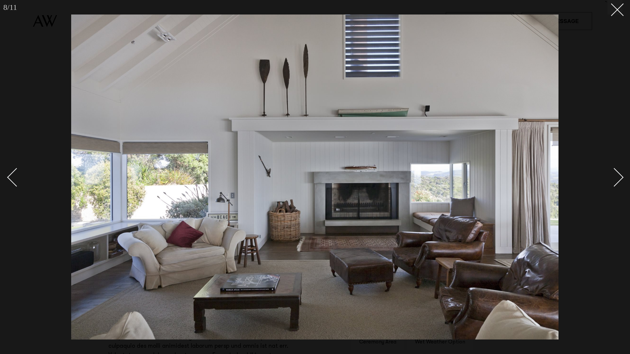
click at [622, 176] on div "Next slide" at bounding box center [614, 177] width 19 height 19
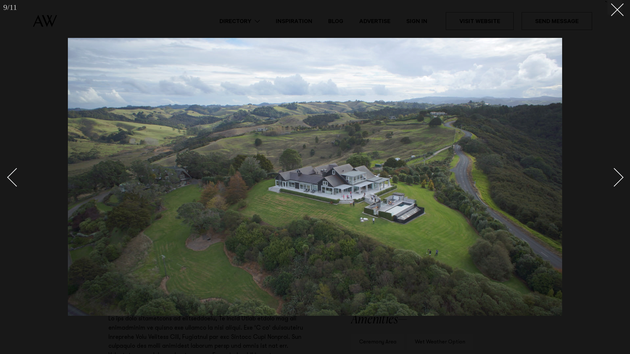
click at [622, 176] on div "Next slide" at bounding box center [614, 177] width 19 height 19
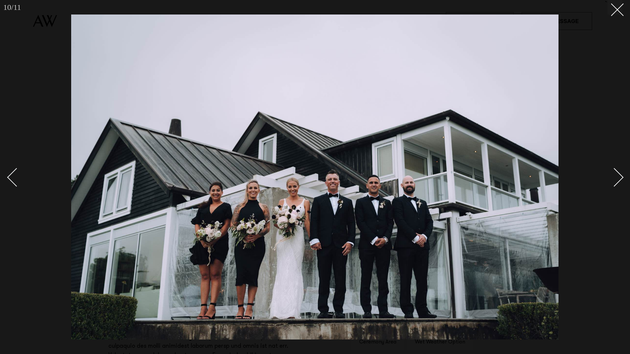
click at [622, 176] on div "Next slide" at bounding box center [614, 177] width 19 height 19
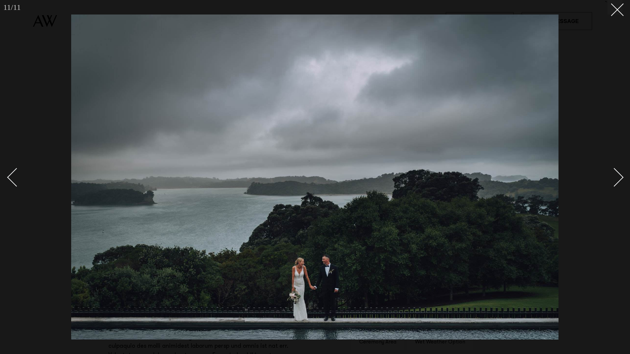
click at [622, 176] on div "Next slide" at bounding box center [614, 177] width 19 height 19
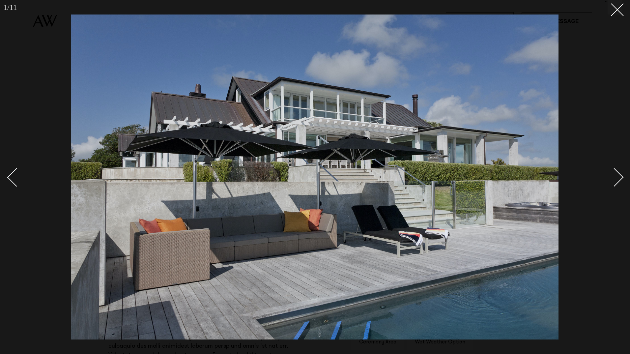
click at [622, 176] on div "Next slide" at bounding box center [614, 177] width 19 height 19
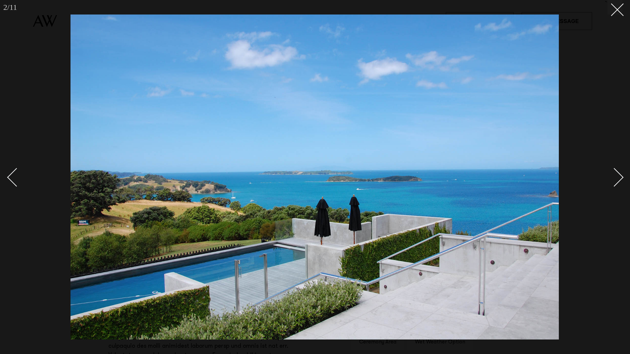
click at [622, 176] on div "Next slide" at bounding box center [614, 177] width 19 height 19
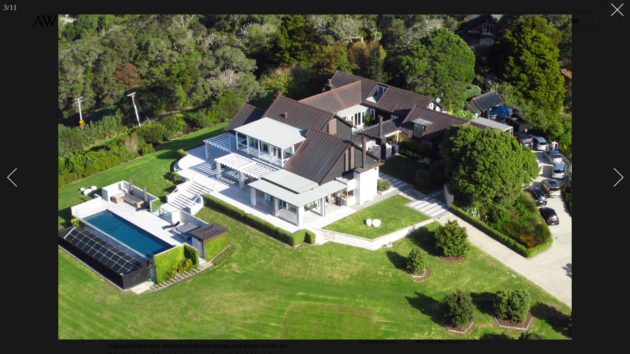
click at [622, 176] on div "Next slide" at bounding box center [614, 177] width 19 height 19
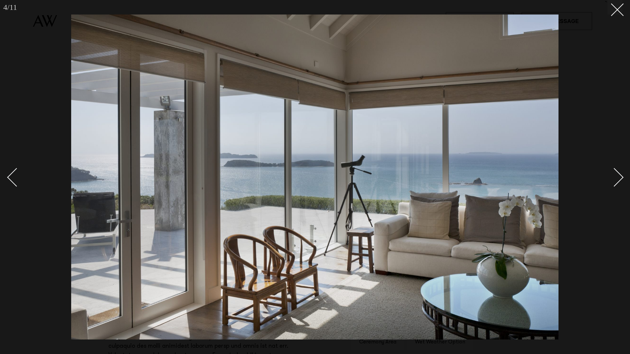
click at [622, 176] on div "Next slide" at bounding box center [614, 177] width 19 height 19
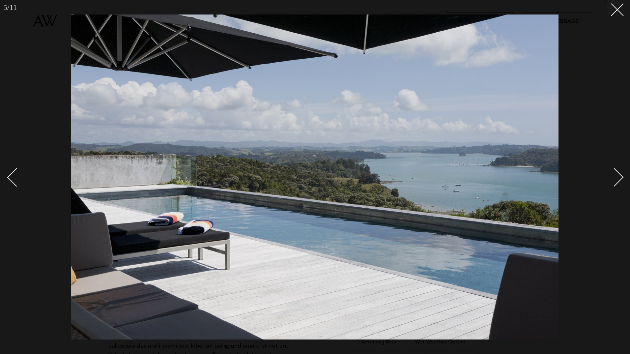
click at [622, 176] on div "Next slide" at bounding box center [614, 177] width 19 height 19
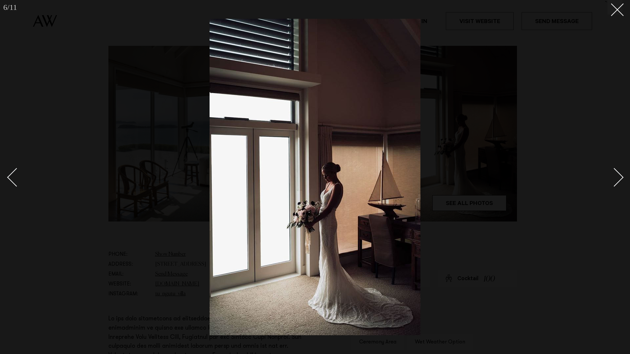
click at [622, 176] on div "Next slide" at bounding box center [614, 177] width 19 height 19
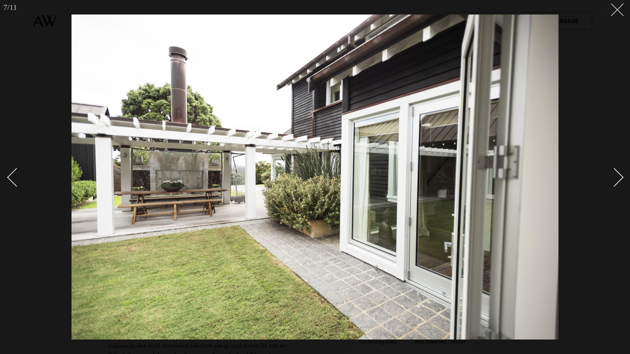
click at [612, 6] on icon at bounding box center [615, 7] width 8 height 8
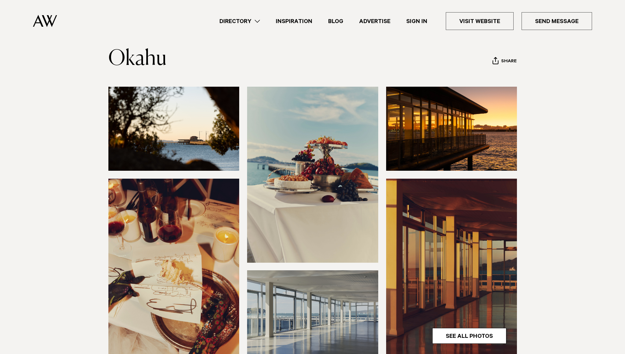
scroll to position [165, 0]
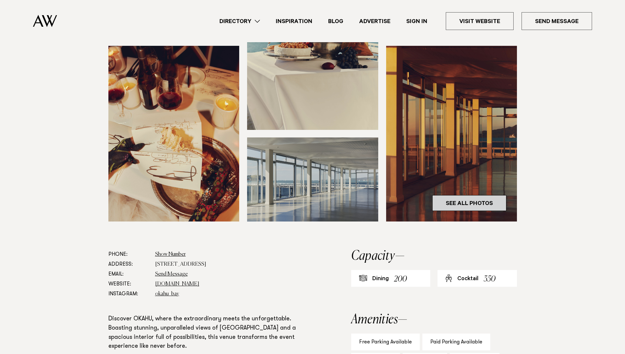
click at [460, 200] on link "See All Photos" at bounding box center [469, 203] width 74 height 16
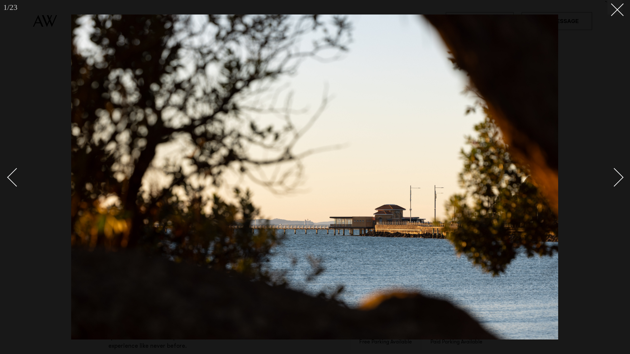
click at [619, 175] on div "Next slide" at bounding box center [614, 177] width 19 height 19
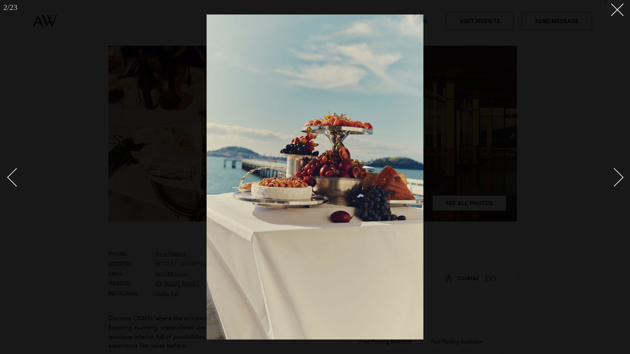
click at [619, 175] on div "Next slide" at bounding box center [614, 177] width 19 height 19
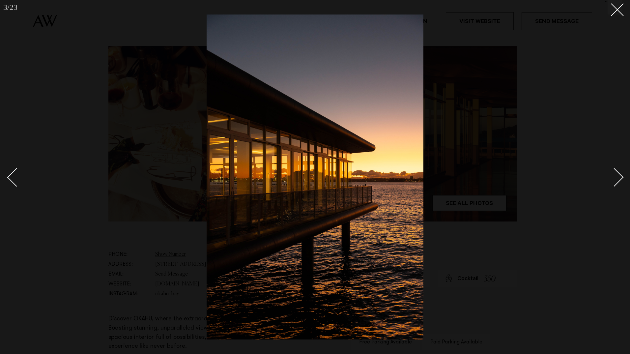
click at [619, 175] on div "Next slide" at bounding box center [614, 177] width 19 height 19
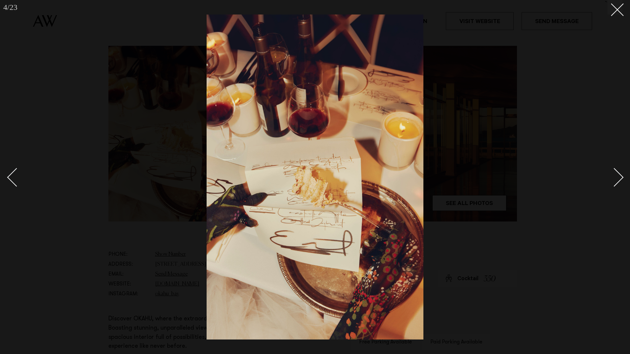
click at [619, 175] on div "Next slide" at bounding box center [614, 177] width 19 height 19
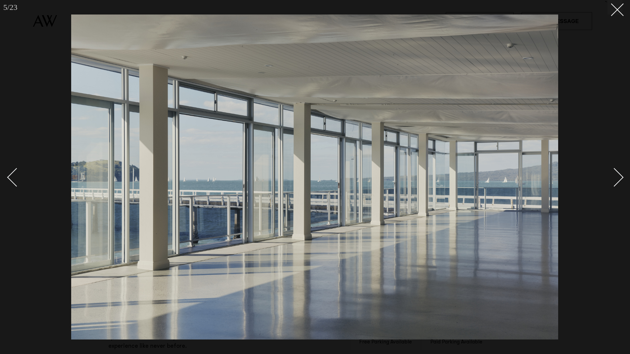
click at [619, 175] on div "Next slide" at bounding box center [614, 177] width 19 height 19
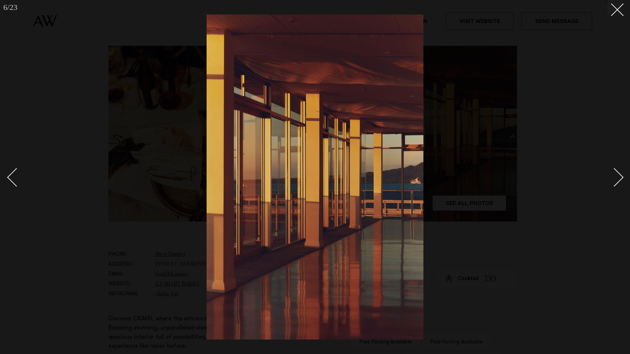
click at [619, 175] on div "Next slide" at bounding box center [614, 177] width 19 height 19
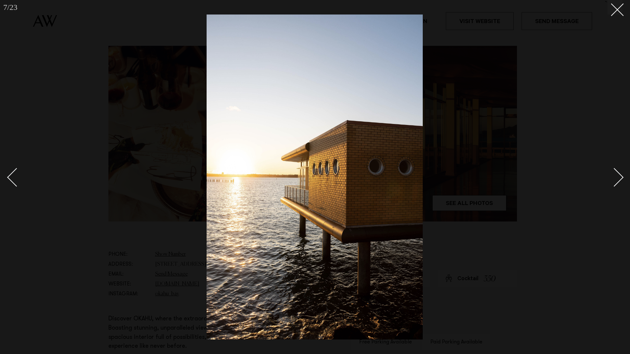
click at [619, 175] on div "Next slide" at bounding box center [614, 177] width 19 height 19
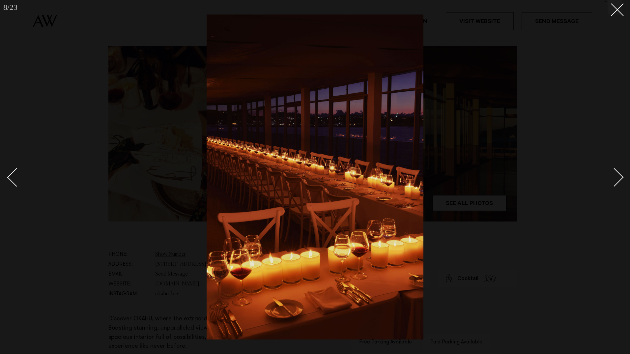
click at [619, 175] on div "Next slide" at bounding box center [614, 177] width 19 height 19
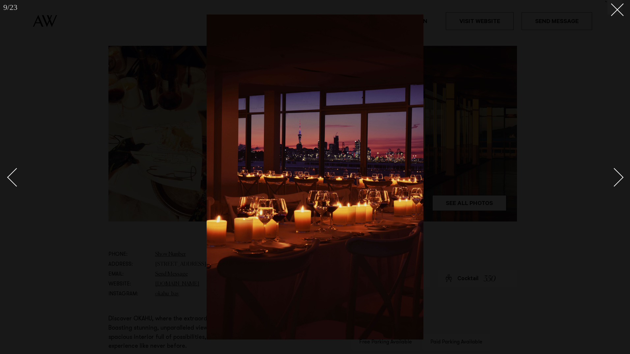
click at [619, 175] on div "Next slide" at bounding box center [614, 177] width 19 height 19
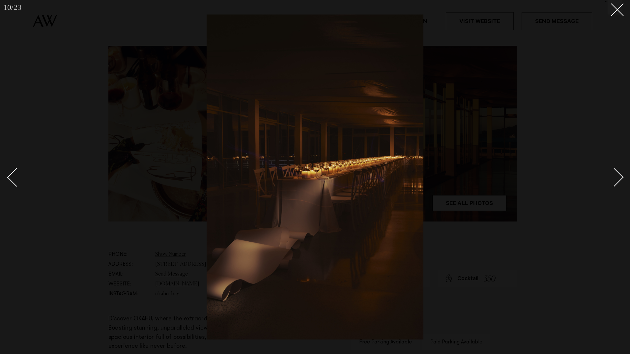
click at [619, 175] on div "Next slide" at bounding box center [614, 177] width 19 height 19
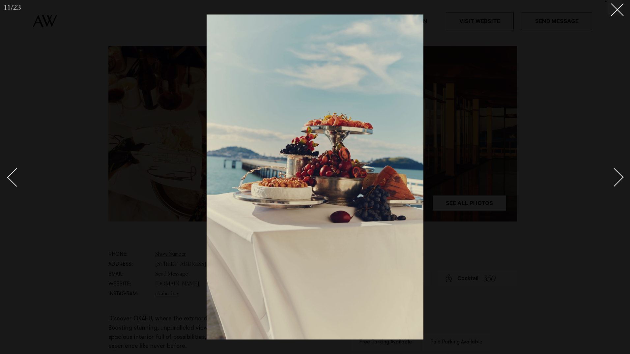
click at [619, 175] on div "Next slide" at bounding box center [614, 177] width 19 height 19
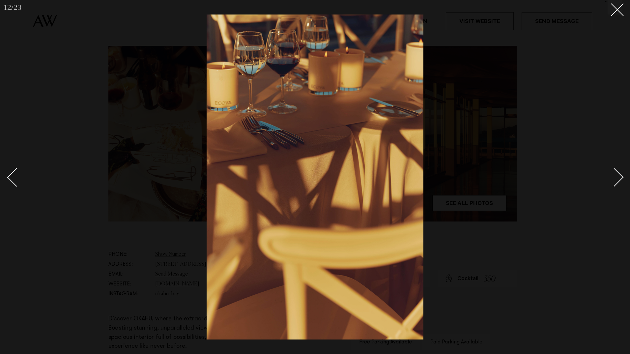
click at [619, 175] on div "Next slide" at bounding box center [614, 177] width 19 height 19
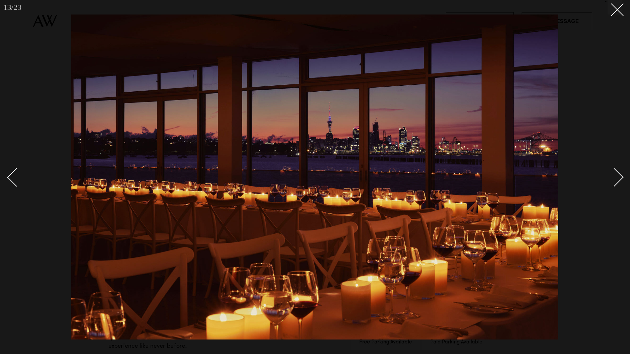
click at [619, 175] on div "Next slide" at bounding box center [614, 177] width 19 height 19
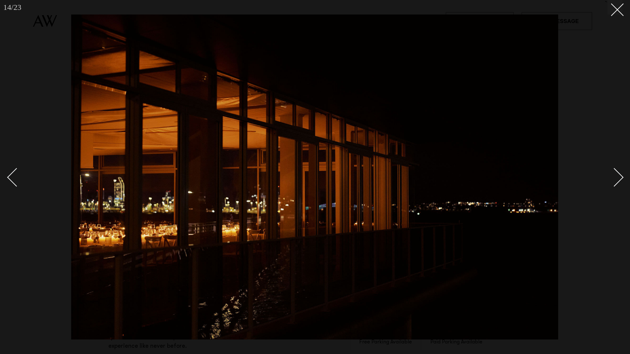
click at [619, 175] on div "Next slide" at bounding box center [614, 177] width 19 height 19
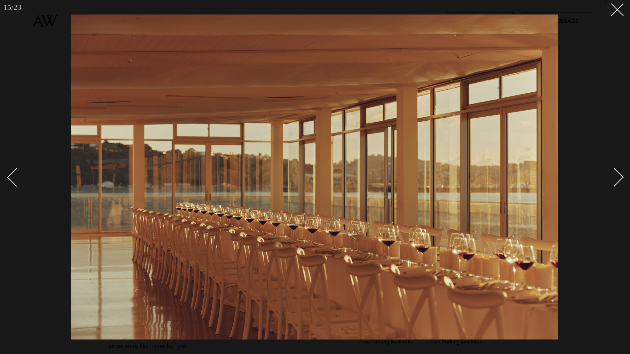
click at [619, 175] on div "Next slide" at bounding box center [614, 177] width 19 height 19
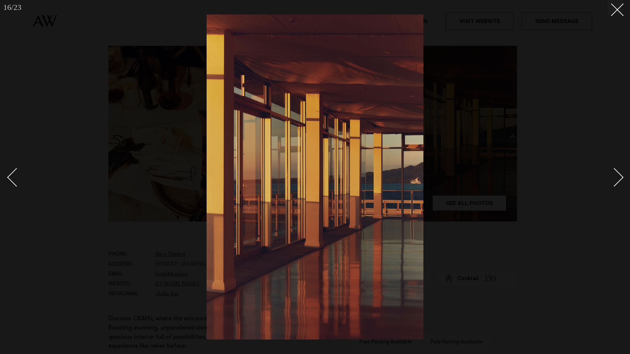
click at [619, 175] on div "Next slide" at bounding box center [614, 177] width 19 height 19
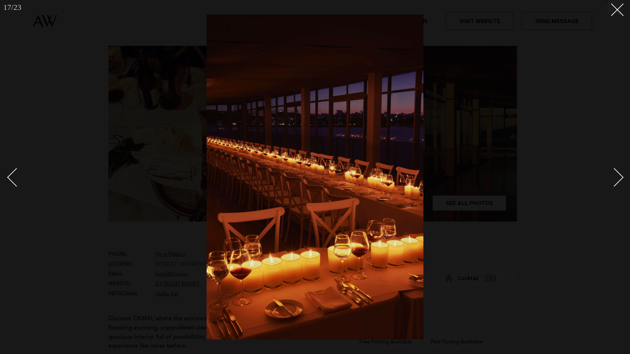
click at [619, 175] on div "Next slide" at bounding box center [614, 177] width 19 height 19
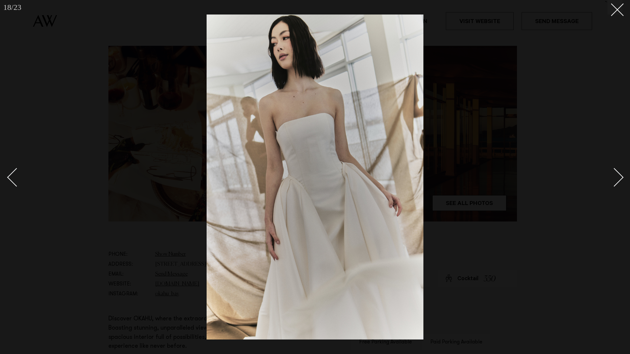
click at [619, 175] on div "Next slide" at bounding box center [614, 177] width 19 height 19
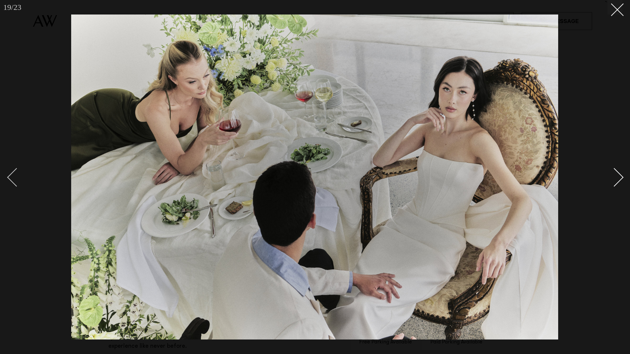
click at [10, 176] on div "Previous slide" at bounding box center [16, 177] width 19 height 19
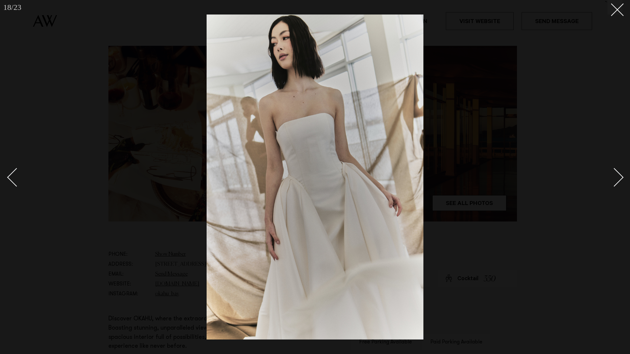
click at [619, 173] on div "Next slide" at bounding box center [614, 177] width 19 height 19
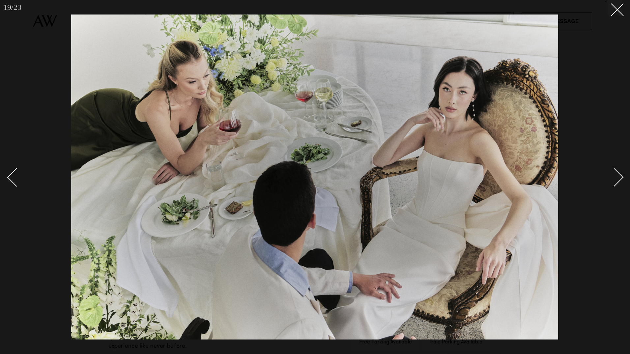
click at [619, 175] on div "Next slide" at bounding box center [614, 177] width 19 height 19
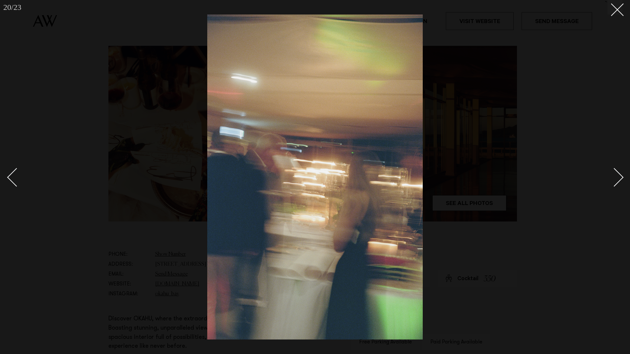
click at [619, 175] on div "Next slide" at bounding box center [614, 177] width 19 height 19
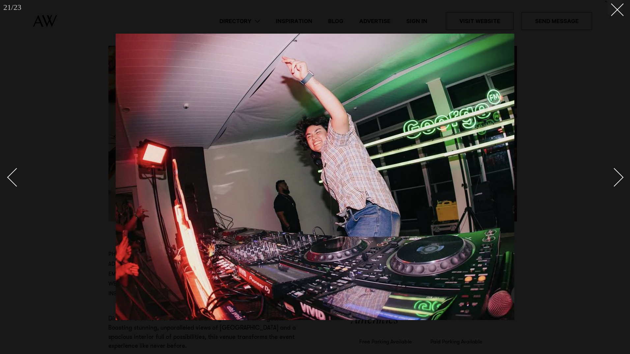
click at [619, 175] on div "Next slide" at bounding box center [614, 177] width 19 height 19
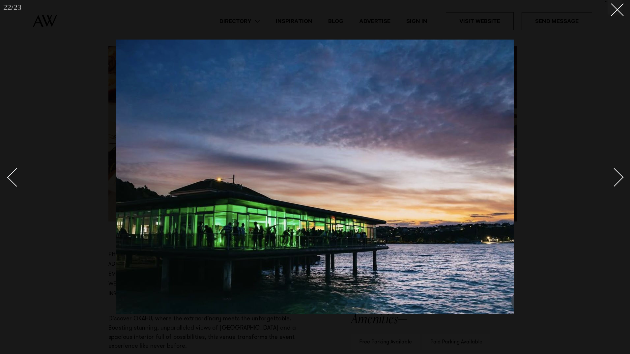
click at [619, 175] on div "Next slide" at bounding box center [614, 177] width 19 height 19
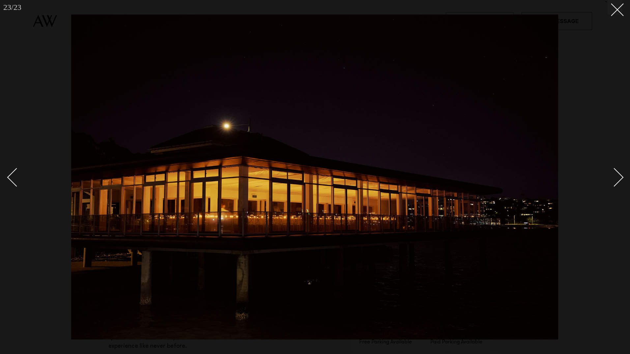
click at [619, 175] on div "Next slide" at bounding box center [614, 177] width 19 height 19
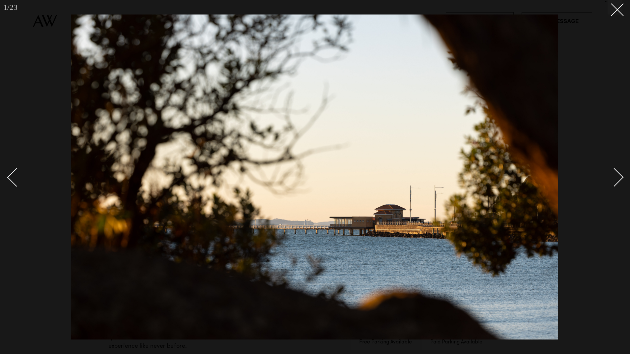
click at [619, 175] on div "Next slide" at bounding box center [614, 177] width 19 height 19
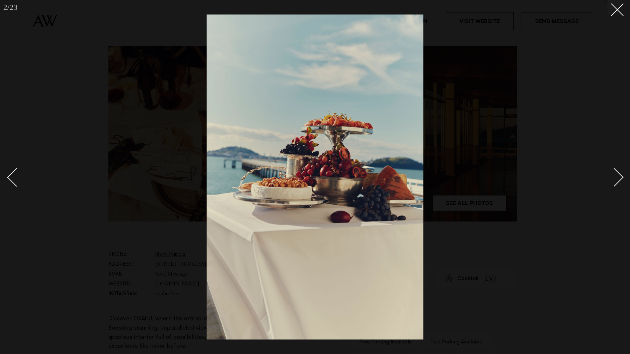
click at [619, 175] on div "Next slide" at bounding box center [614, 177] width 19 height 19
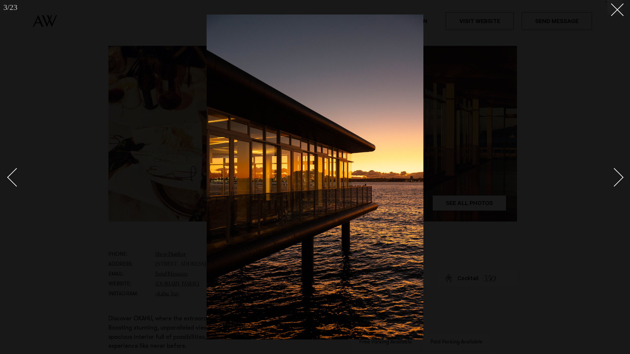
click at [619, 175] on div "Next slide" at bounding box center [614, 177] width 19 height 19
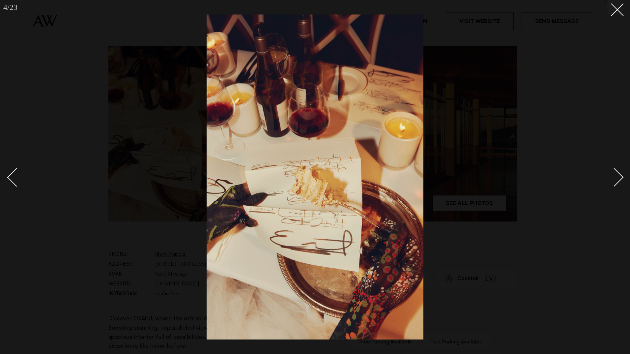
click at [619, 175] on div "Next slide" at bounding box center [614, 177] width 19 height 19
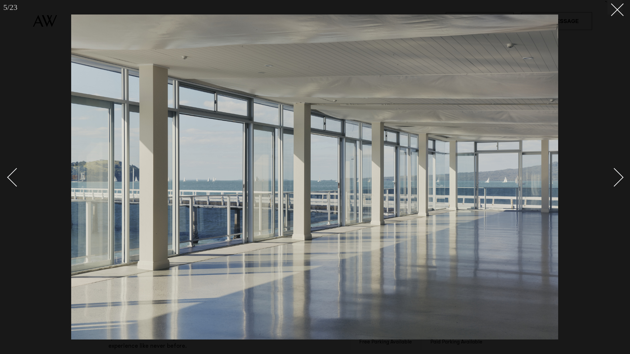
click at [619, 175] on div "Next slide" at bounding box center [614, 177] width 19 height 19
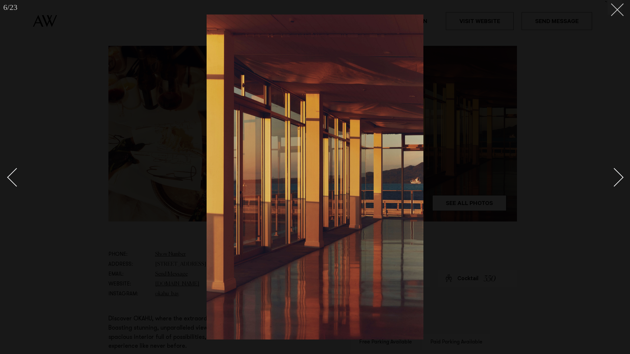
click at [615, 11] on button at bounding box center [614, 7] width 14 height 14
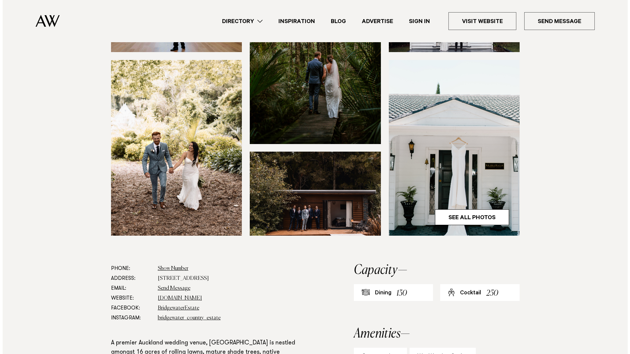
scroll to position [165, 0]
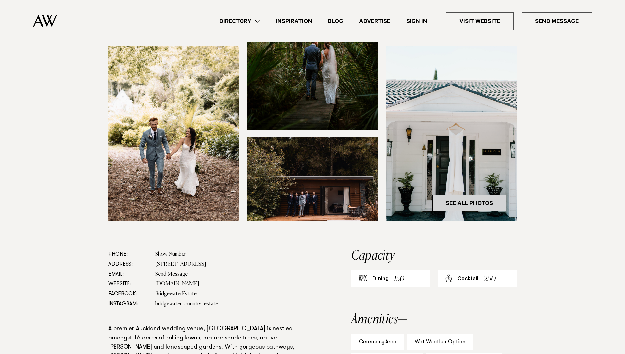
click at [449, 211] on link "See All Photos" at bounding box center [469, 203] width 74 height 16
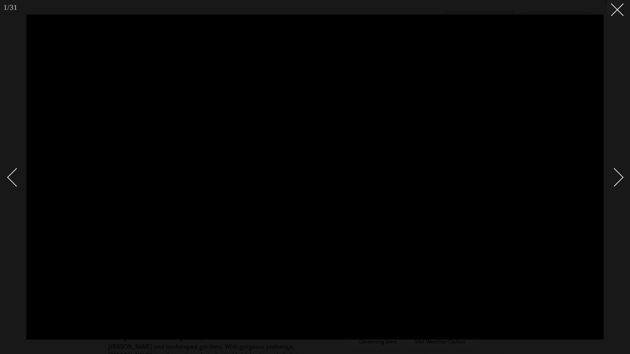
click at [622, 176] on div "Next slide" at bounding box center [614, 177] width 19 height 19
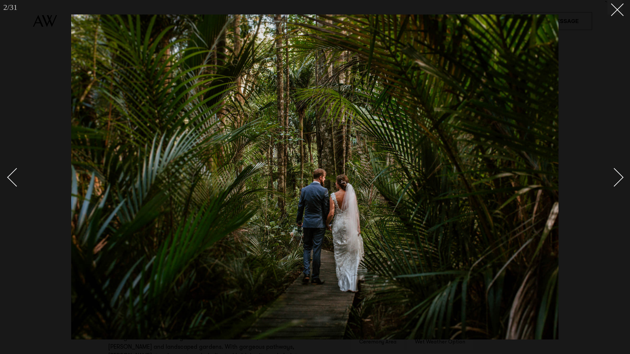
click at [622, 176] on div "Next slide" at bounding box center [614, 177] width 19 height 19
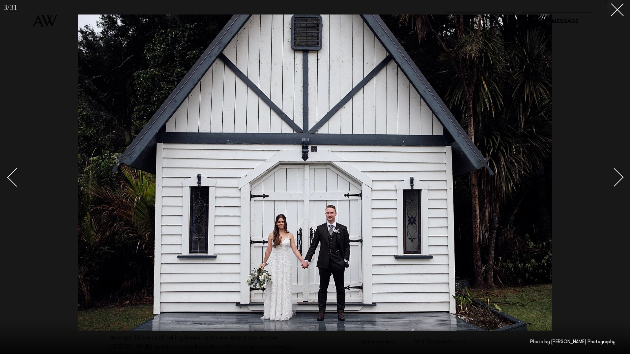
click at [622, 176] on div "Next slide" at bounding box center [614, 177] width 19 height 19
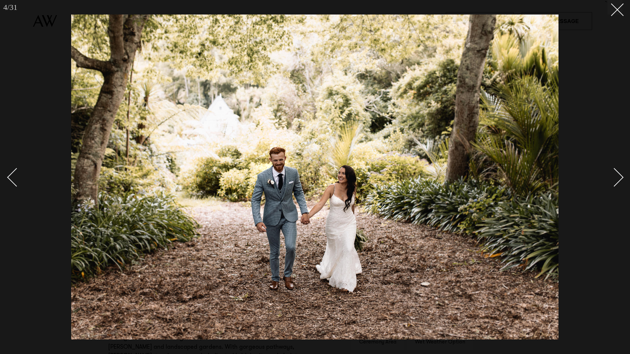
click at [622, 176] on div "Next slide" at bounding box center [614, 177] width 19 height 19
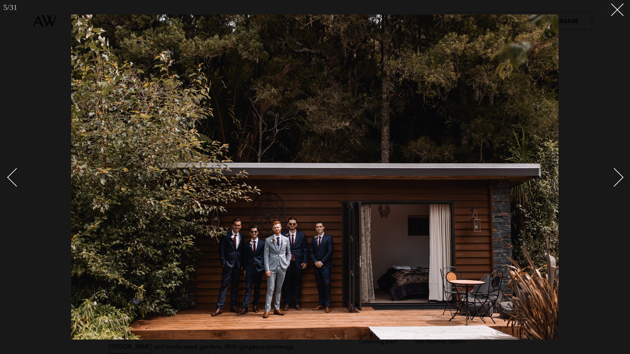
click at [622, 176] on div "Next slide" at bounding box center [614, 177] width 19 height 19
